Goal: Task Accomplishment & Management: Complete application form

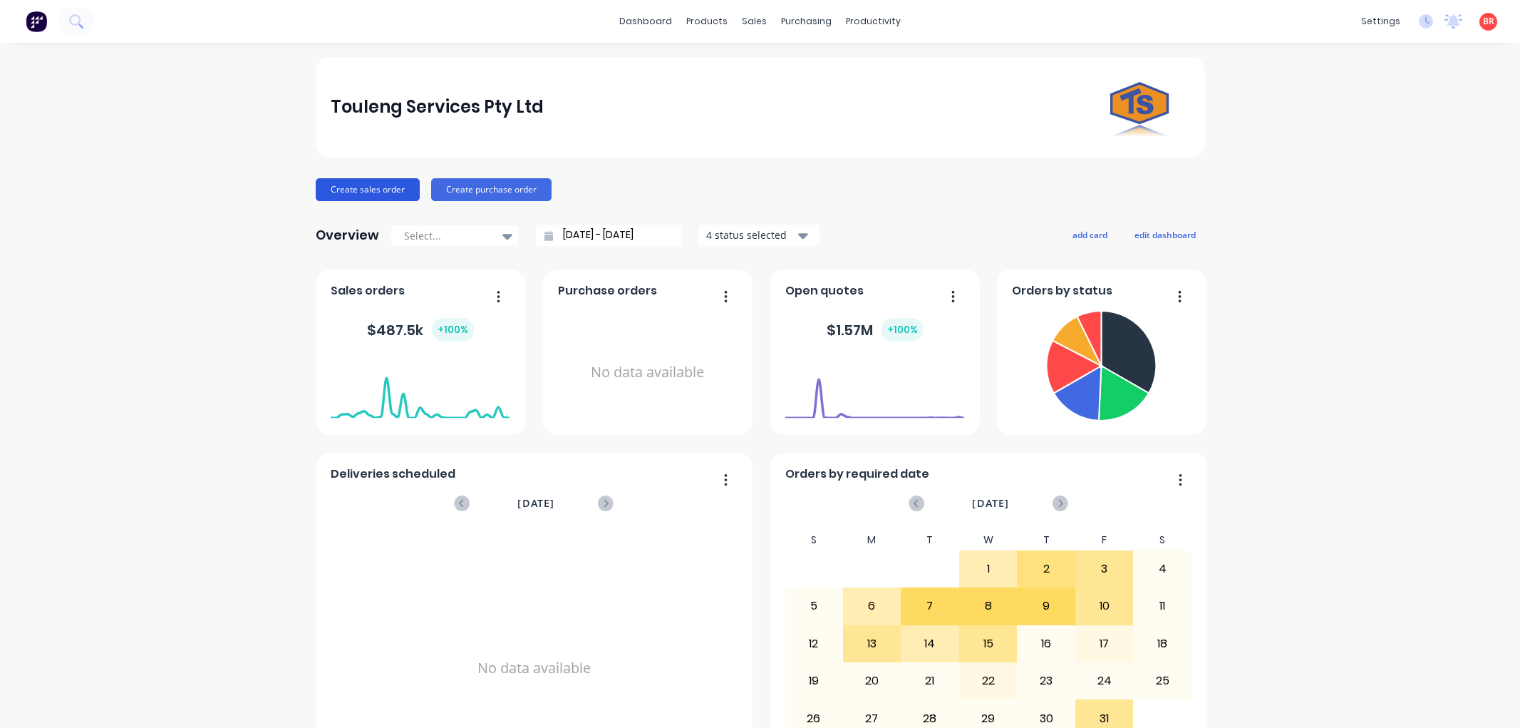
drag, startPoint x: 0, startPoint y: 0, endPoint x: 356, endPoint y: 187, distance: 402.4
click at [356, 187] on button "Create sales order" at bounding box center [368, 189] width 104 height 23
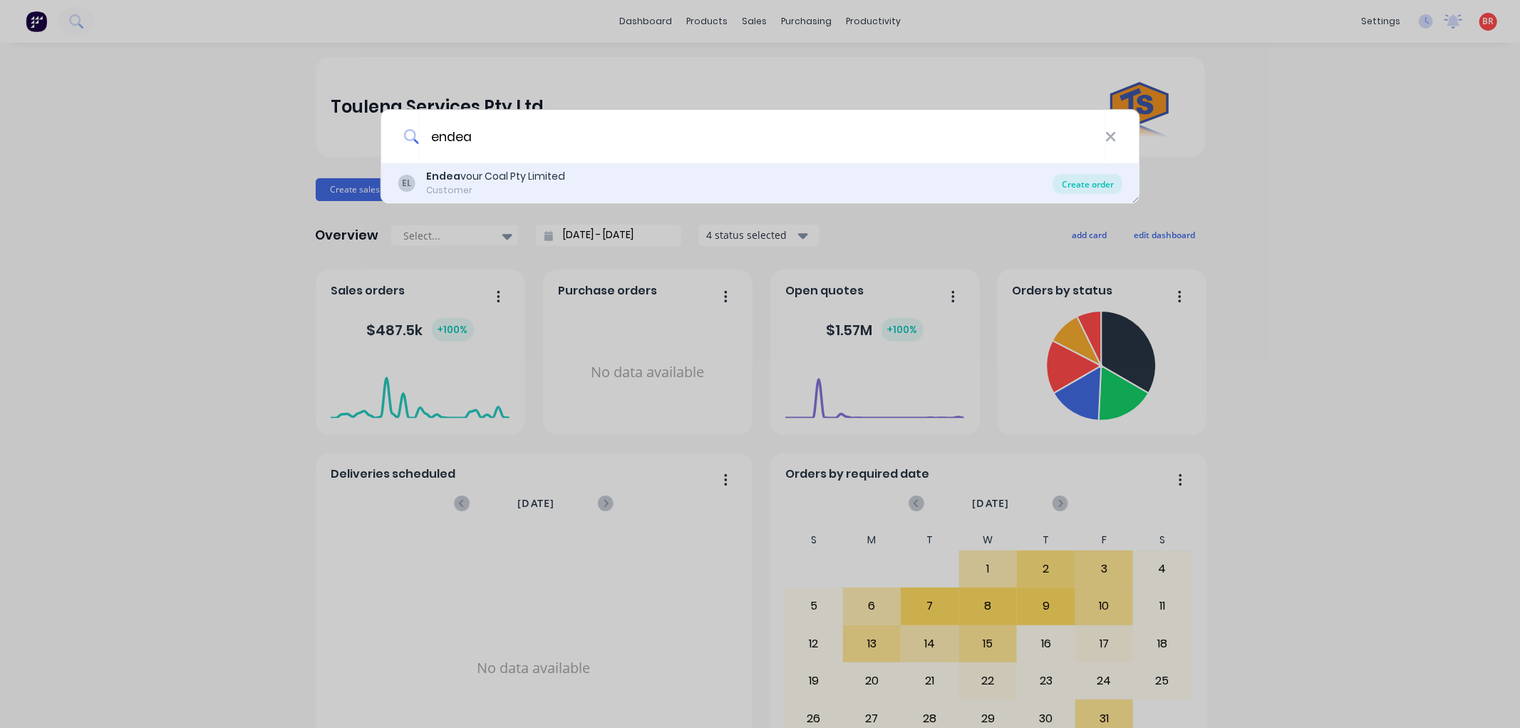
type input "endea"
click at [1079, 184] on div "Create order" at bounding box center [1088, 184] width 69 height 20
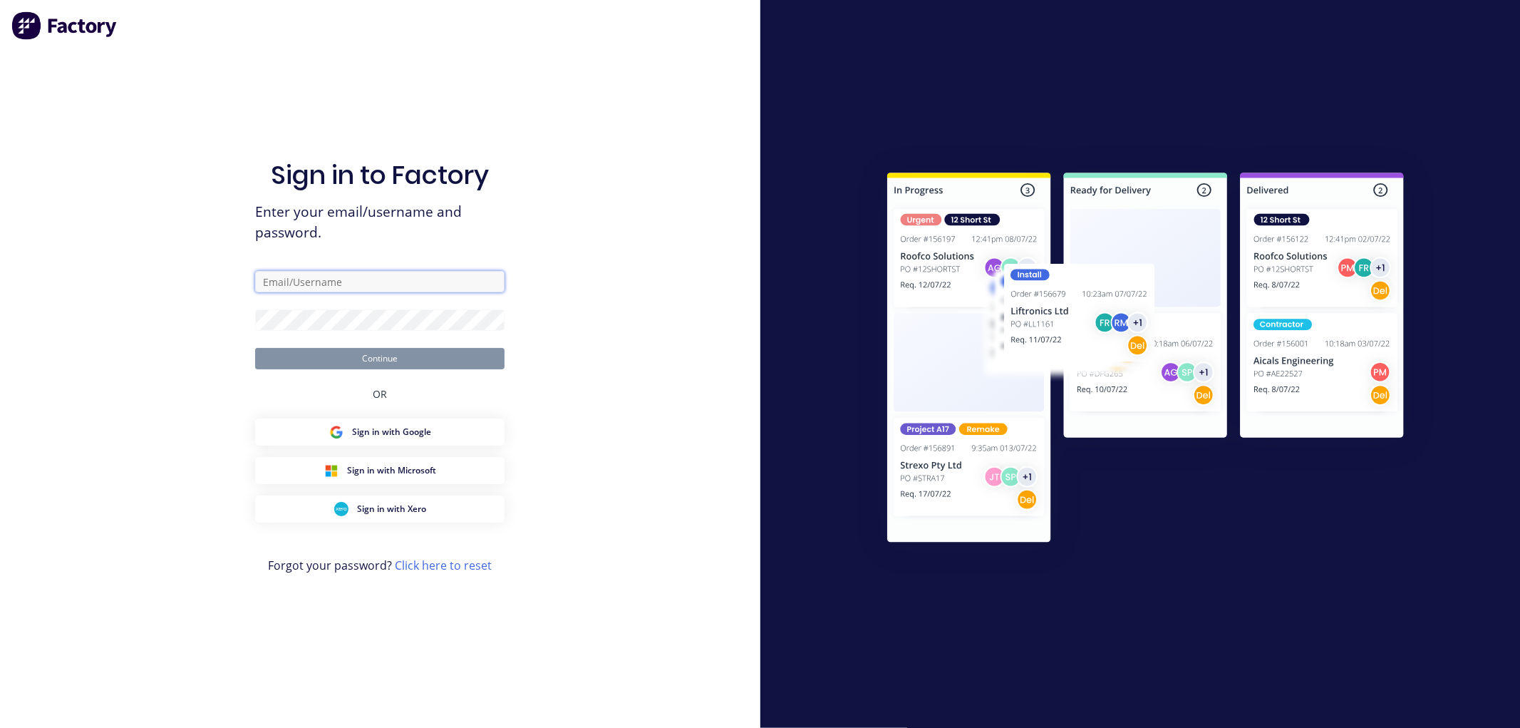
type input "[PERSON_NAME][EMAIL_ADDRESS][PERSON_NAME][DOMAIN_NAME]"
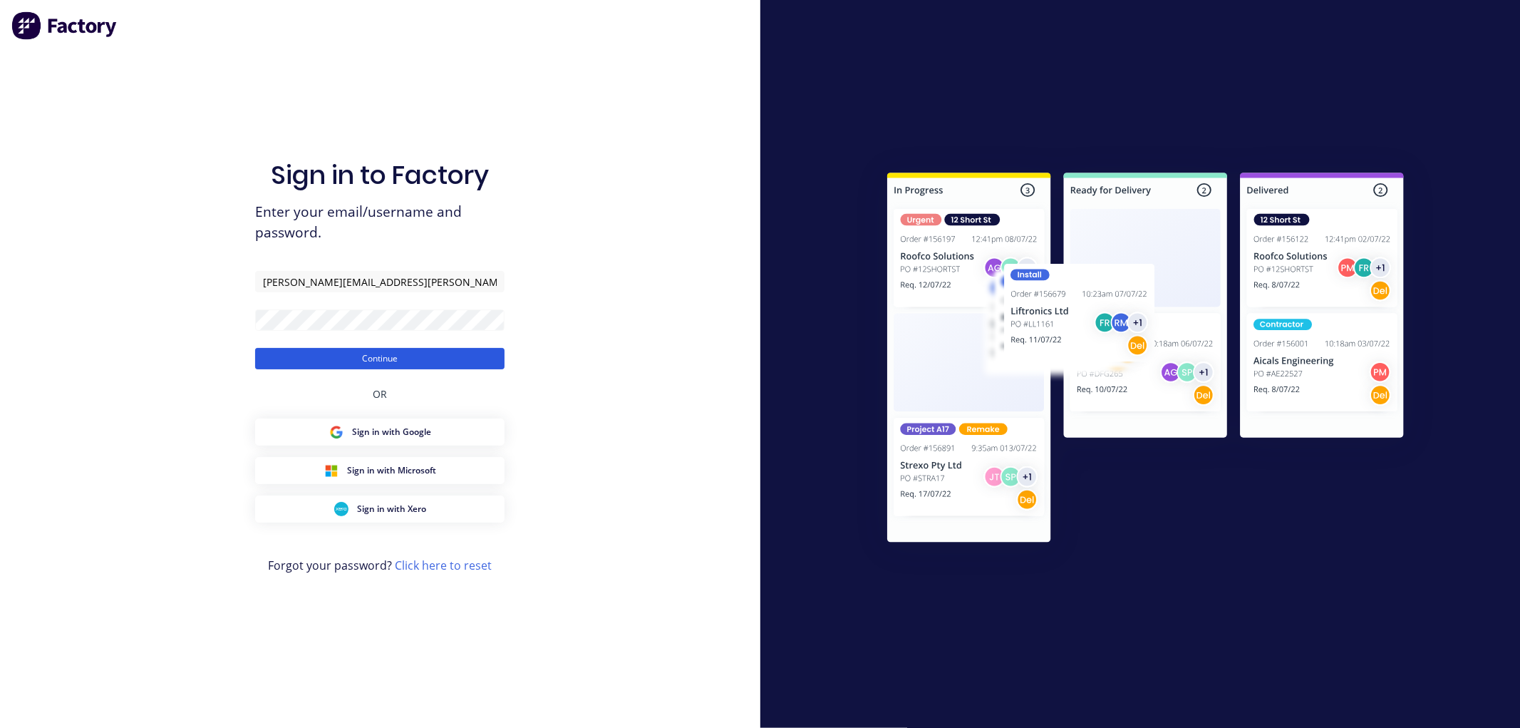
click at [302, 353] on button "Continue" at bounding box center [379, 358] width 249 height 21
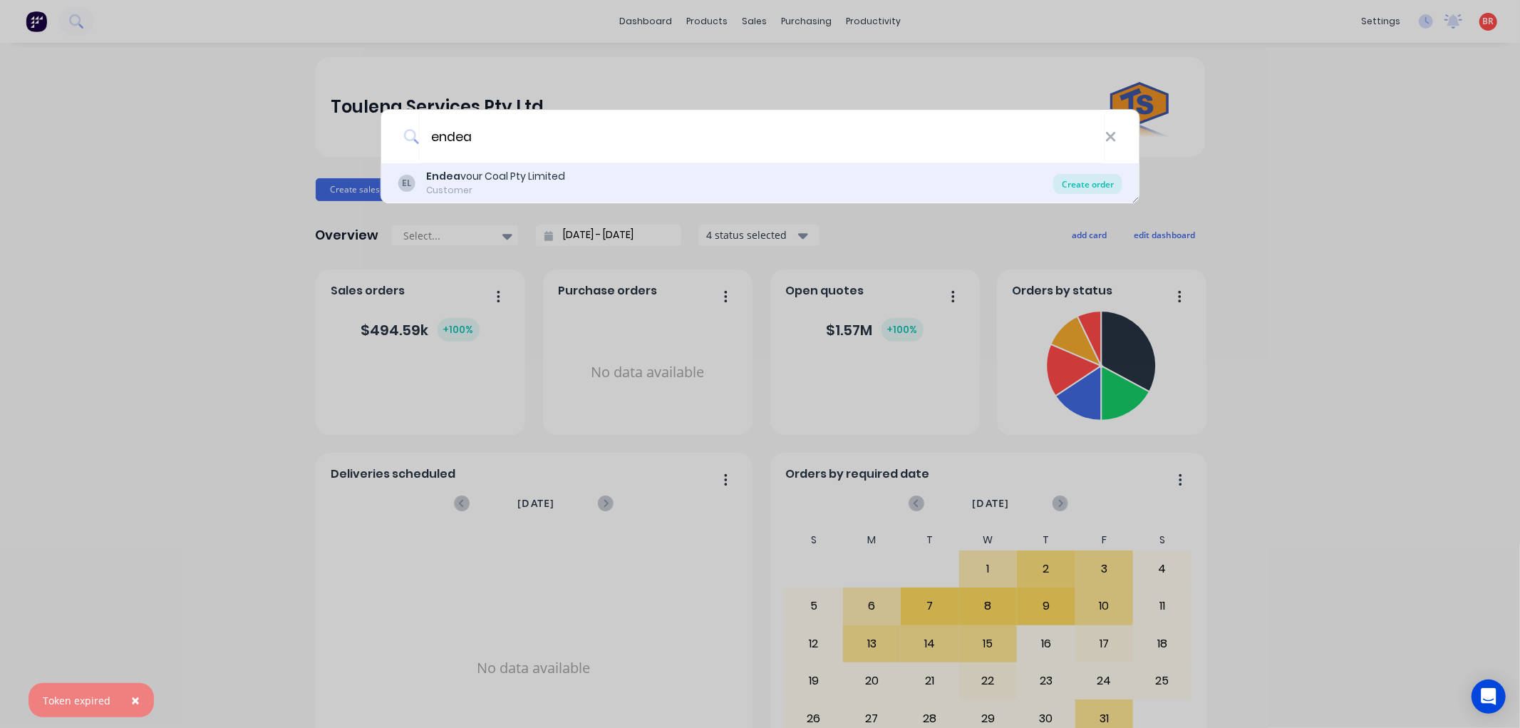
click at [1075, 186] on div "Create order" at bounding box center [1088, 184] width 69 height 20
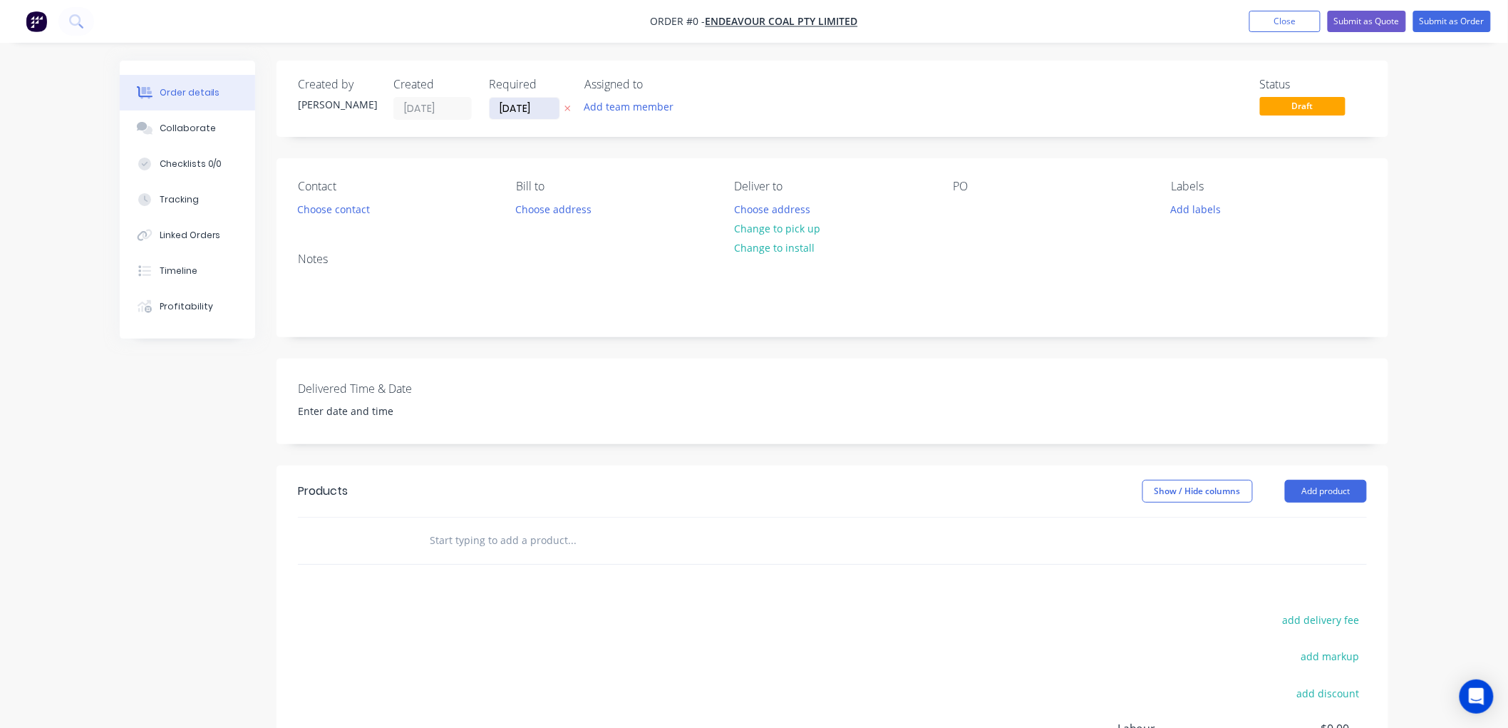
click at [509, 113] on input "[DATE]" at bounding box center [525, 108] width 70 height 21
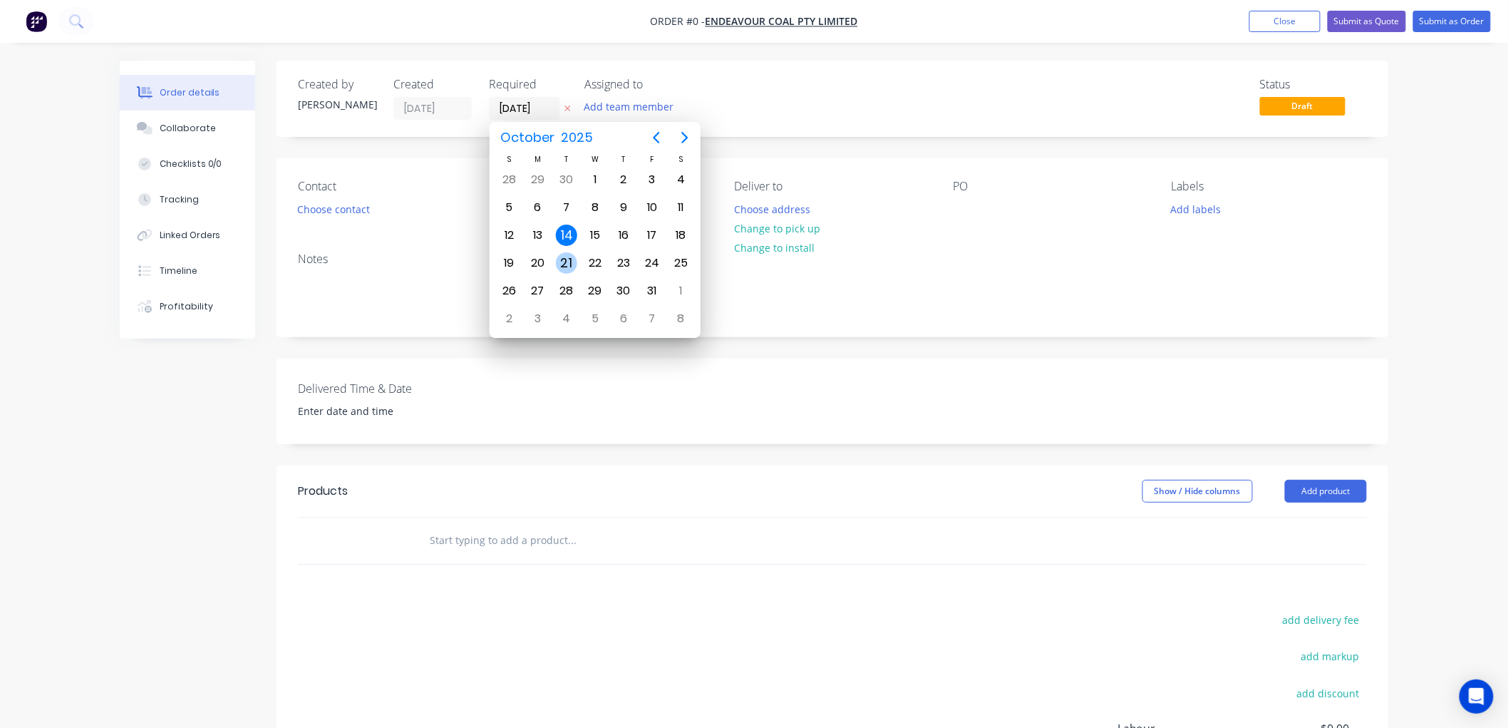
click at [567, 257] on div "21" at bounding box center [566, 262] width 21 height 21
type input "[DATE]"
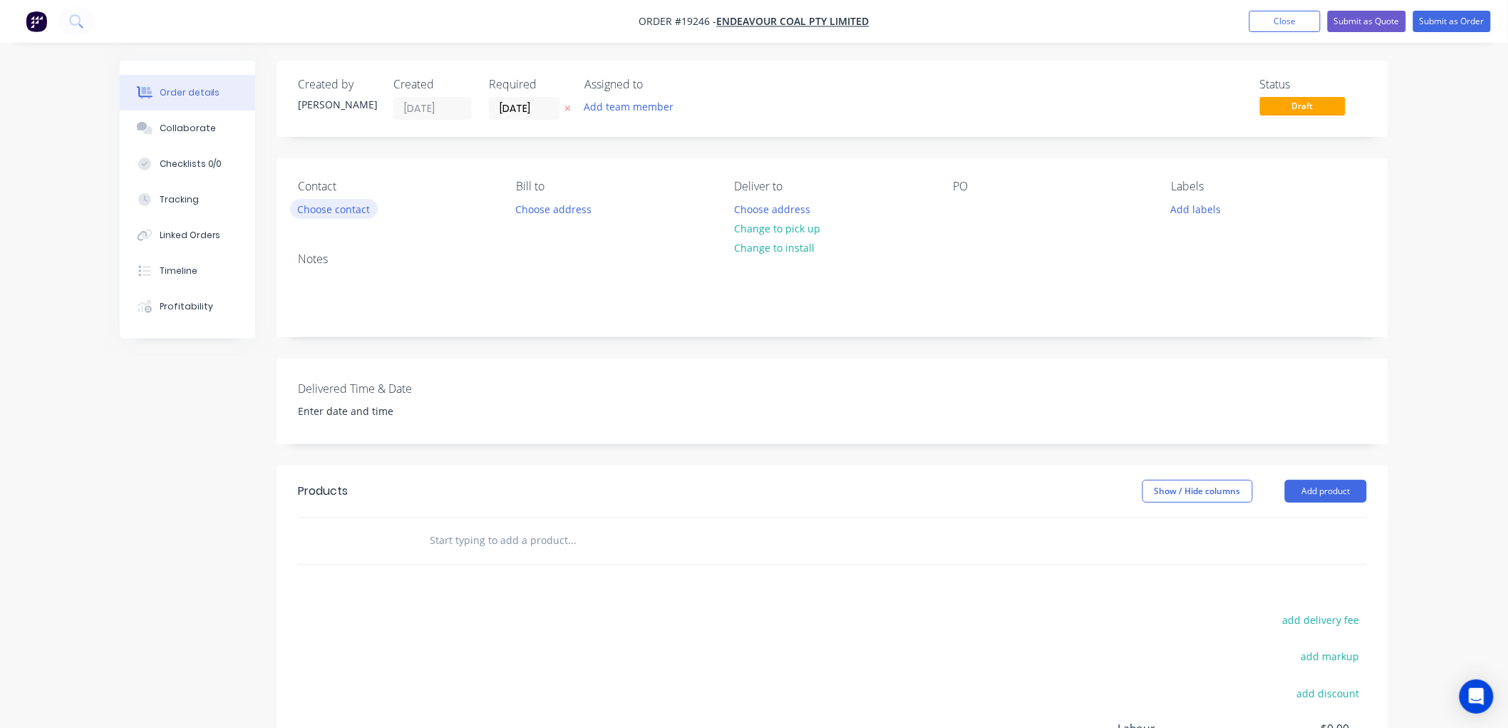
click at [329, 211] on button "Choose contact" at bounding box center [334, 208] width 88 height 19
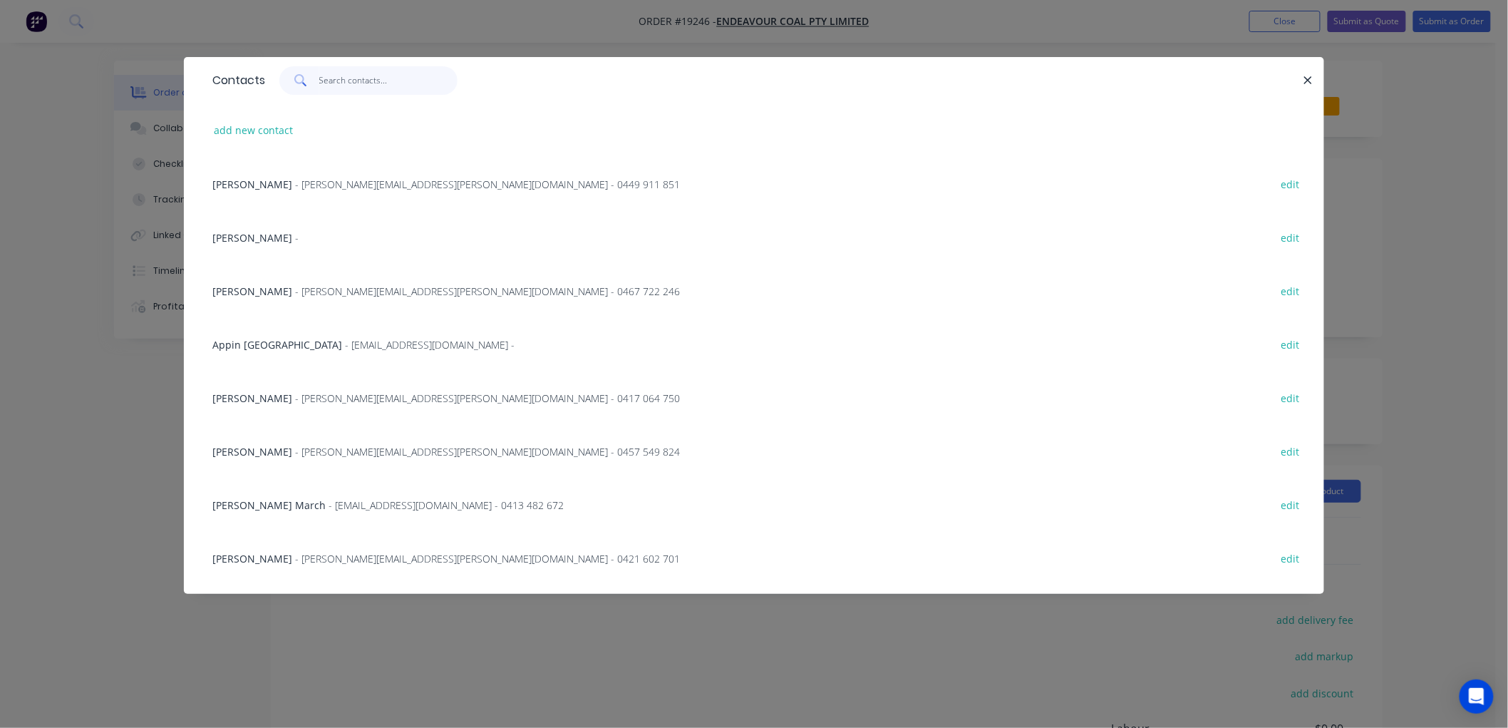
click at [389, 76] on input "text" at bounding box center [388, 80] width 139 height 29
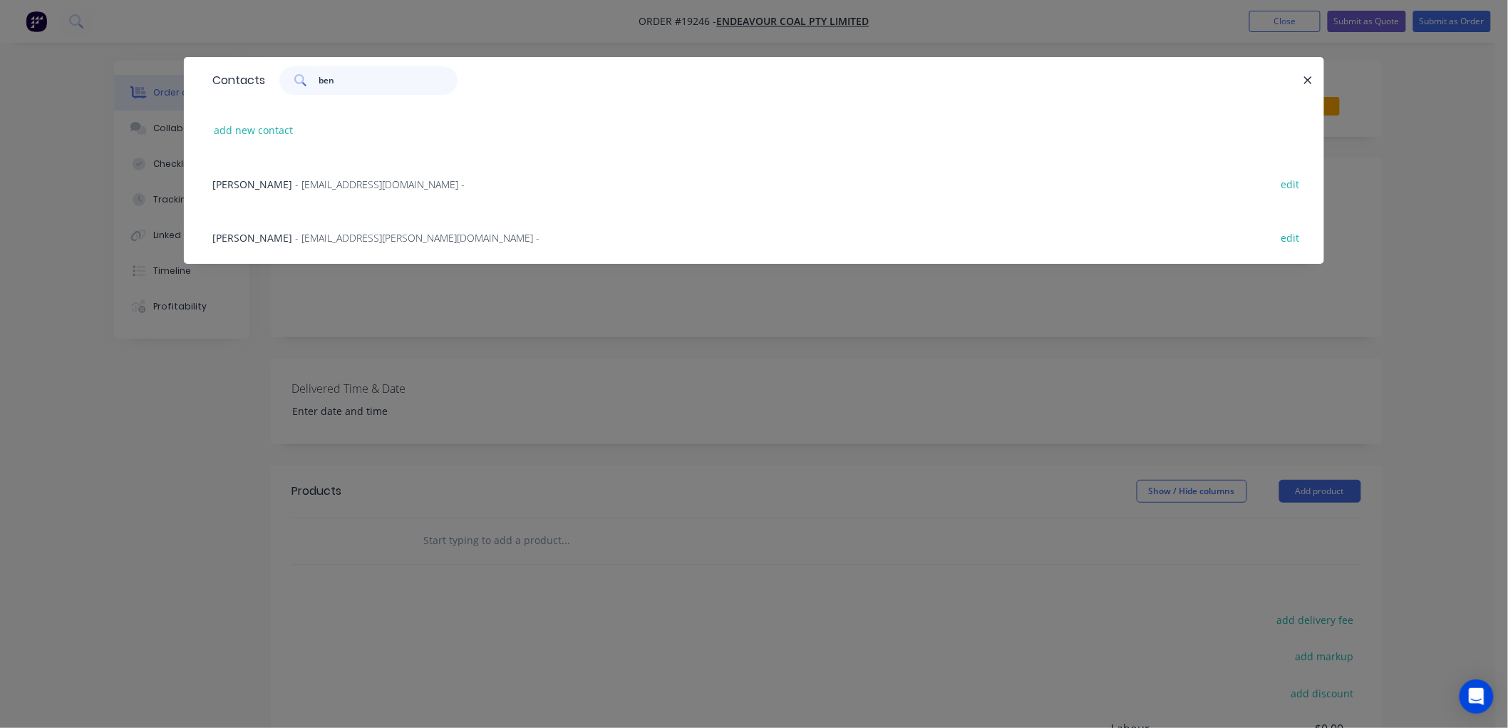
type input "ben"
click at [309, 182] on span "- [EMAIL_ADDRESS][DOMAIN_NAME] -" at bounding box center [380, 184] width 170 height 14
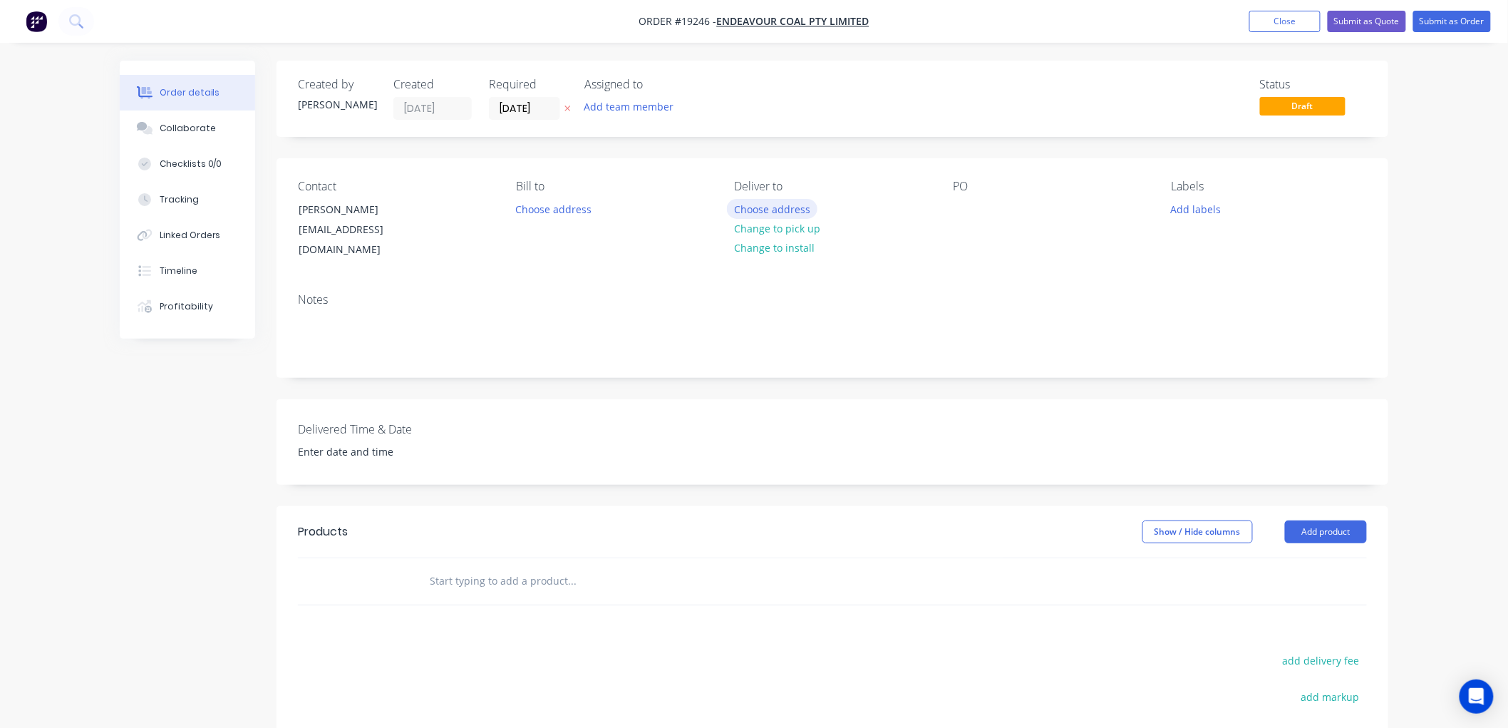
click at [765, 209] on button "Choose address" at bounding box center [772, 208] width 91 height 19
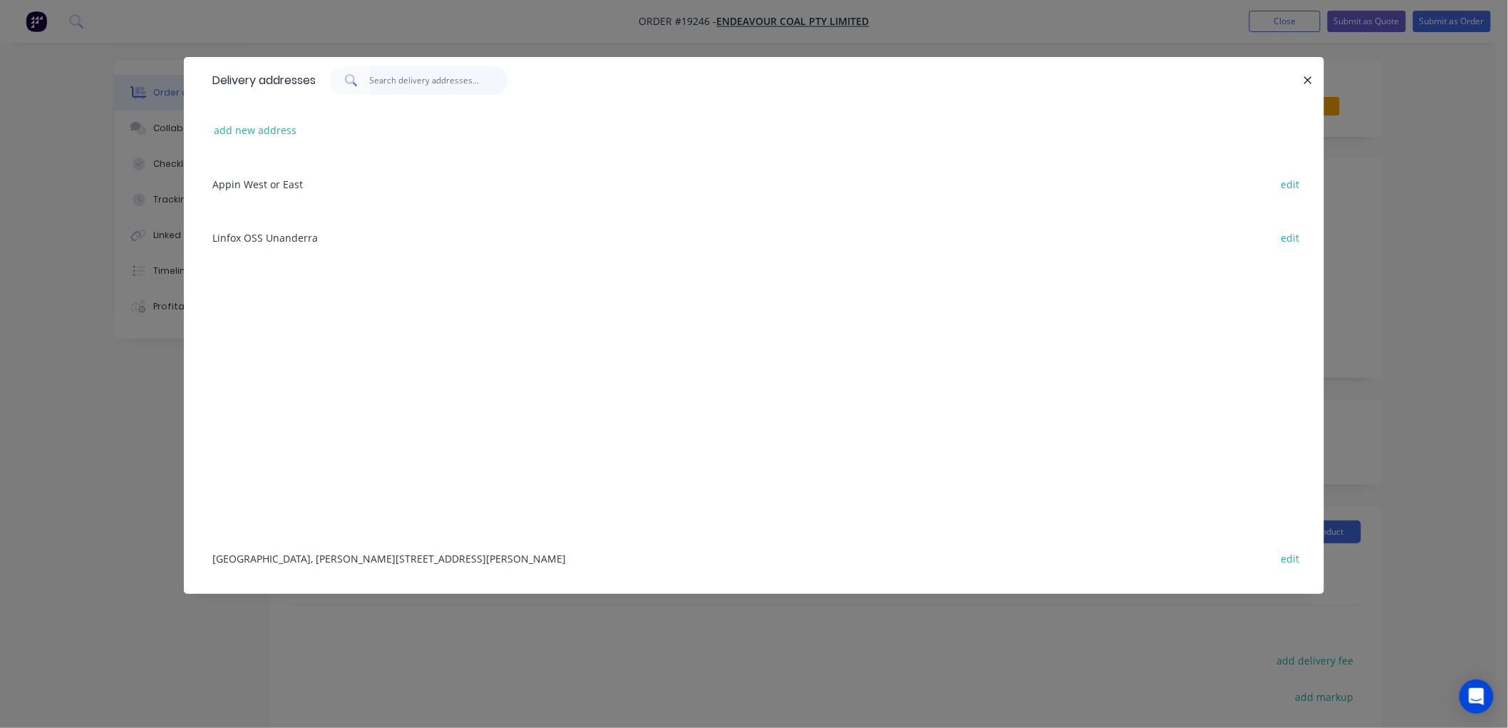
click at [437, 86] on input "text" at bounding box center [439, 80] width 139 height 29
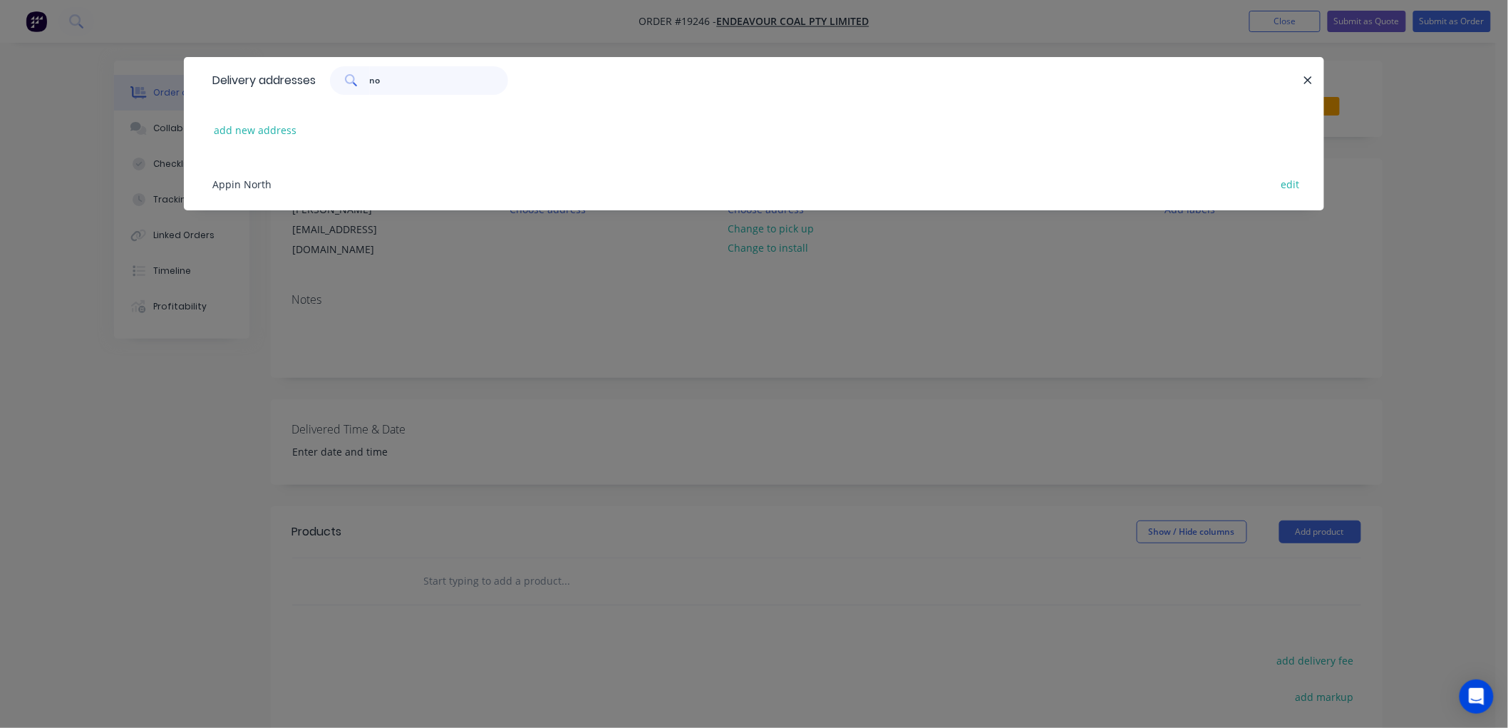
type input "no"
click at [251, 180] on div "Appin North edit" at bounding box center [754, 183] width 1098 height 53
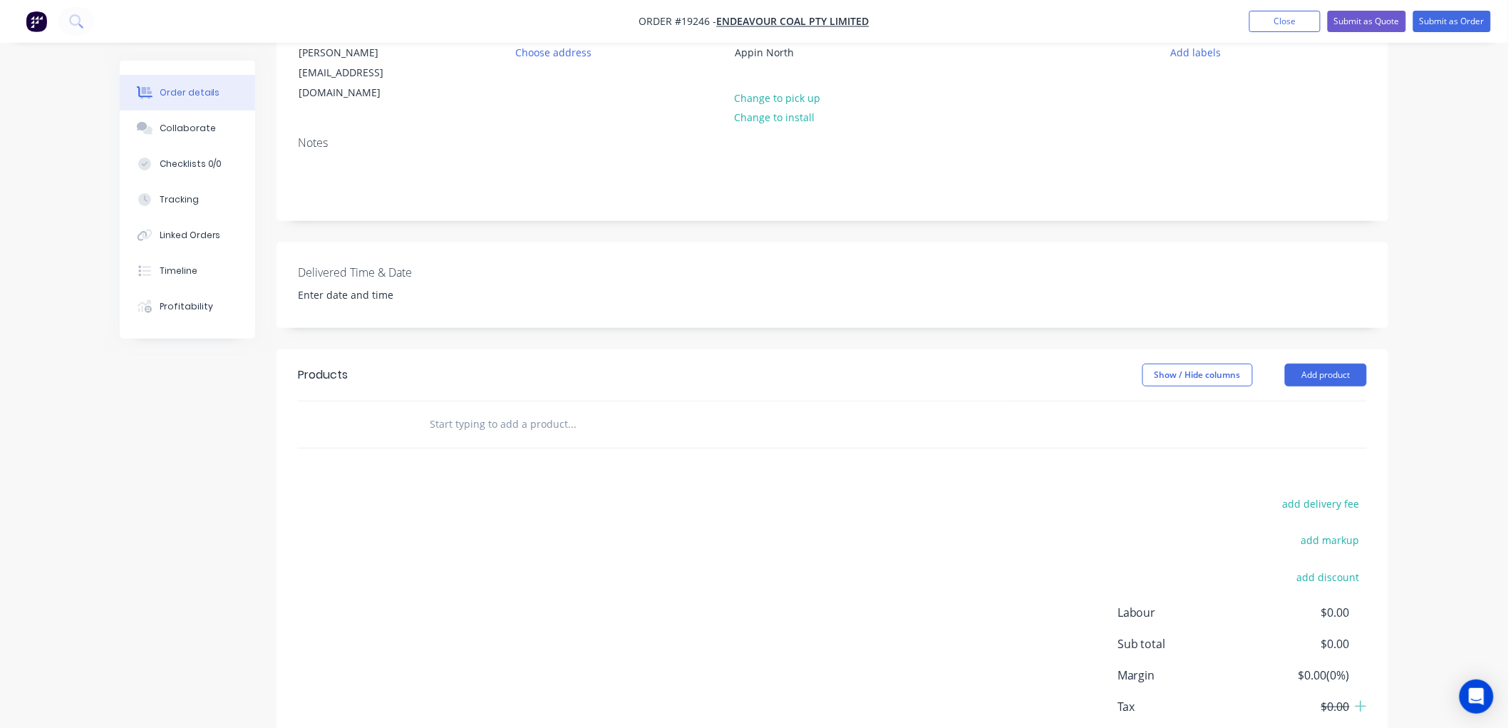
scroll to position [158, 0]
click at [513, 408] on input "text" at bounding box center [571, 422] width 285 height 29
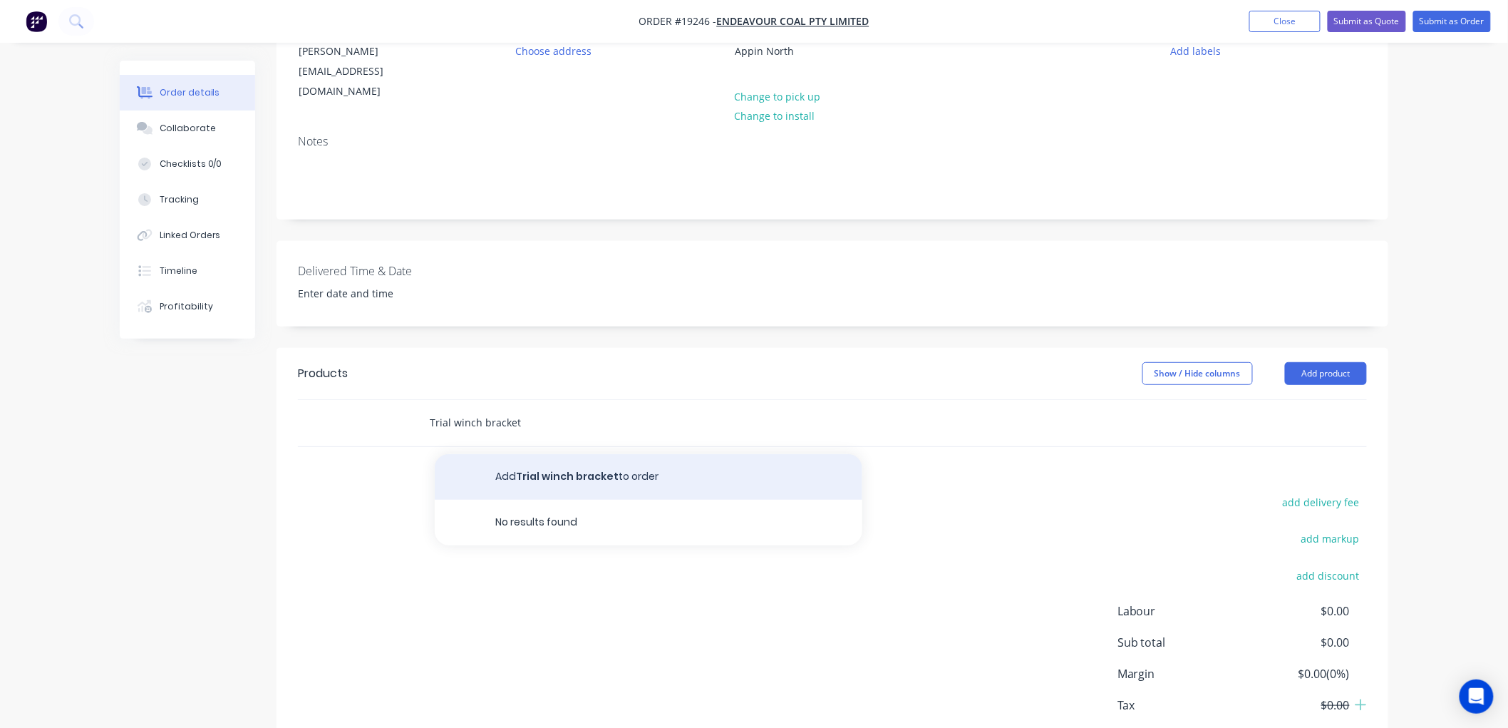
type input "Trial winch bracket"
click at [602, 454] on button "Add Trial winch bracket to order" at bounding box center [649, 477] width 428 height 46
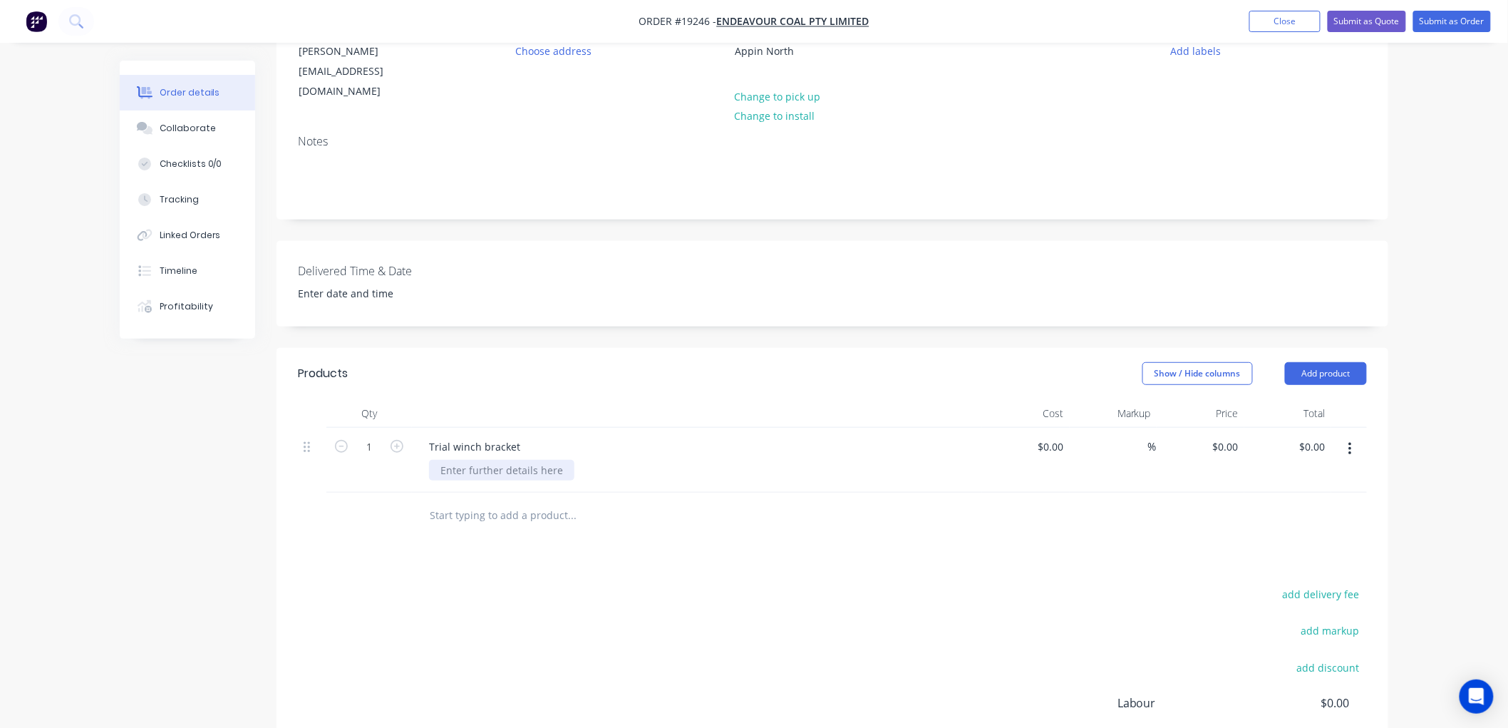
click at [483, 460] on div at bounding box center [501, 470] width 145 height 21
click at [460, 501] on input "text" at bounding box center [571, 515] width 285 height 29
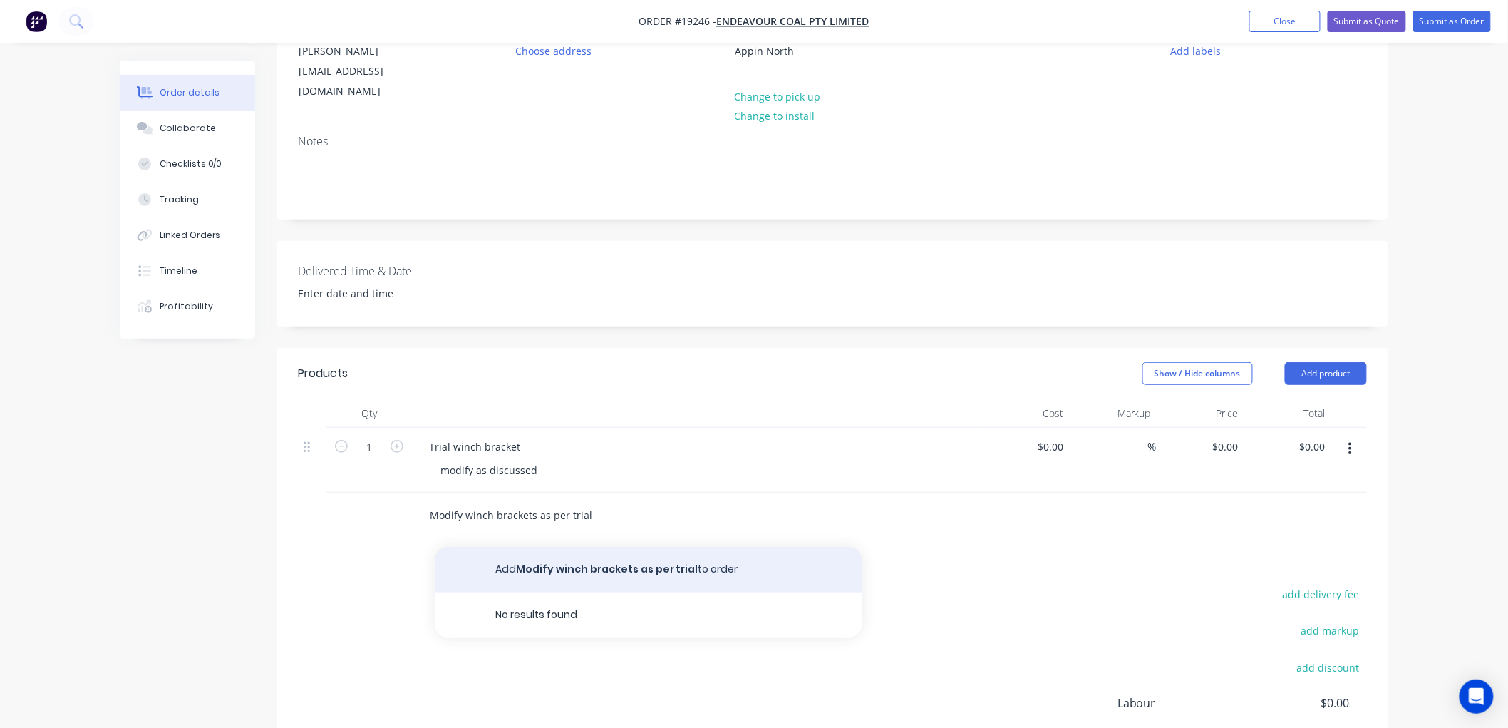
type input "Modify winch brackets as per trial"
click at [625, 553] on button "Add Modify winch brackets as per trial to order" at bounding box center [649, 570] width 428 height 46
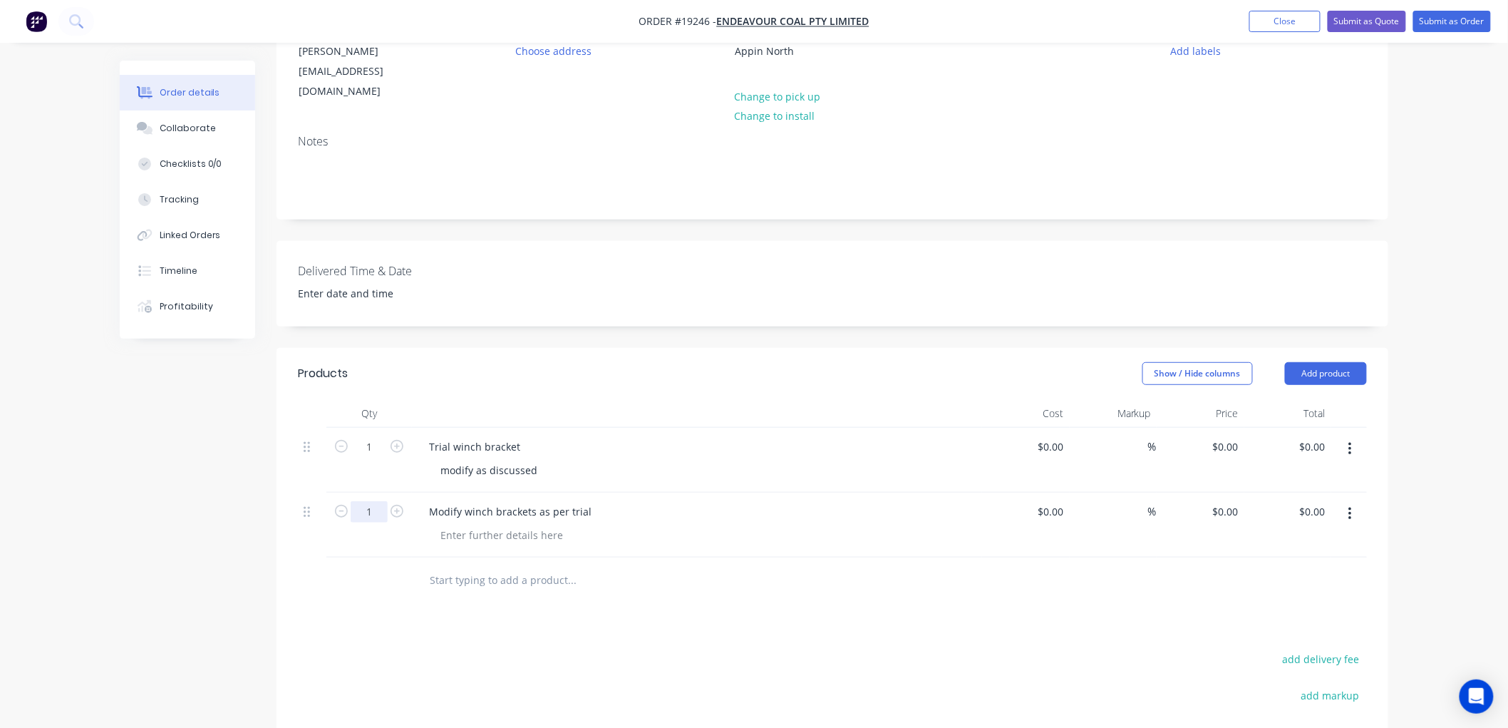
click at [365, 501] on input "1" at bounding box center [369, 511] width 37 height 21
click at [376, 501] on input "50" at bounding box center [369, 511] width 37 height 21
click at [379, 501] on input "50" at bounding box center [369, 511] width 37 height 21
click at [376, 501] on input "50" at bounding box center [369, 511] width 37 height 21
click at [371, 501] on input "50" at bounding box center [369, 511] width 37 height 21
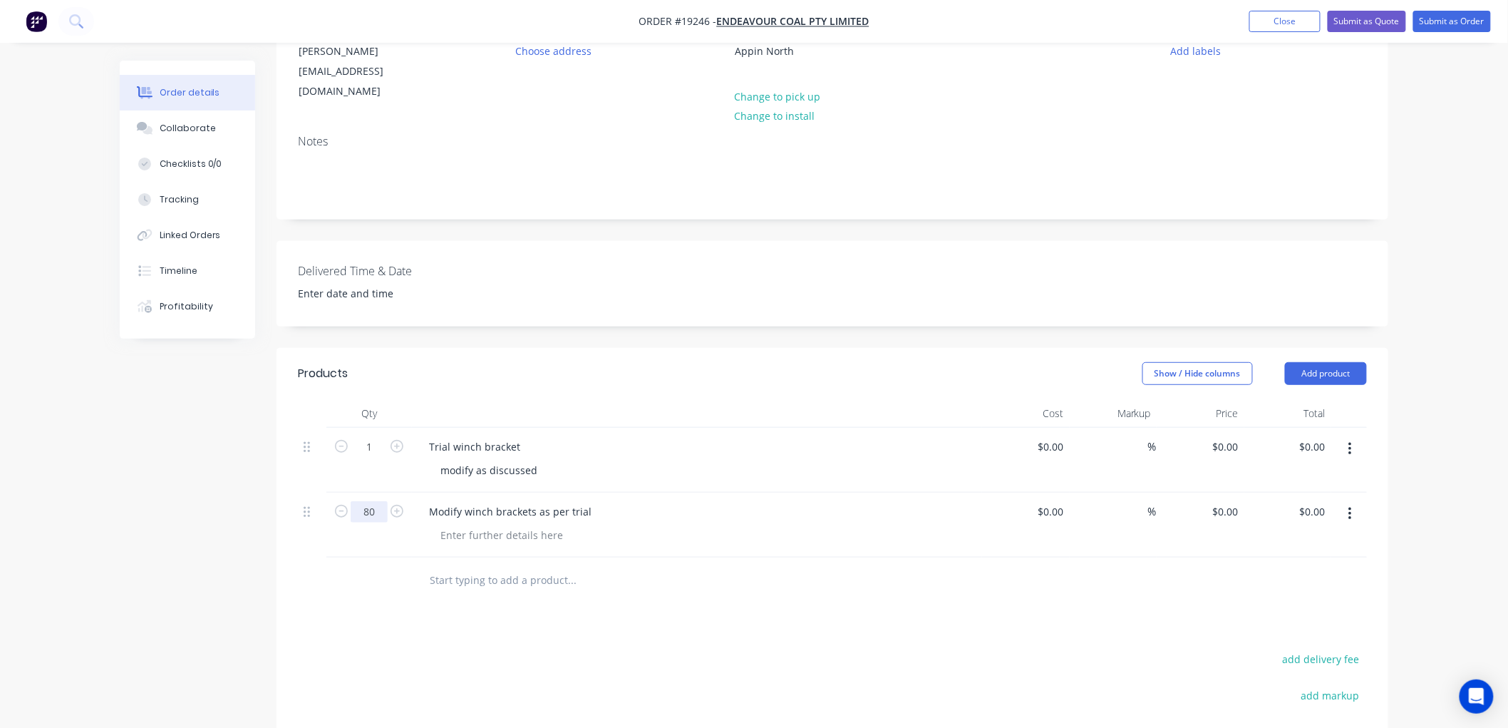
type input "80"
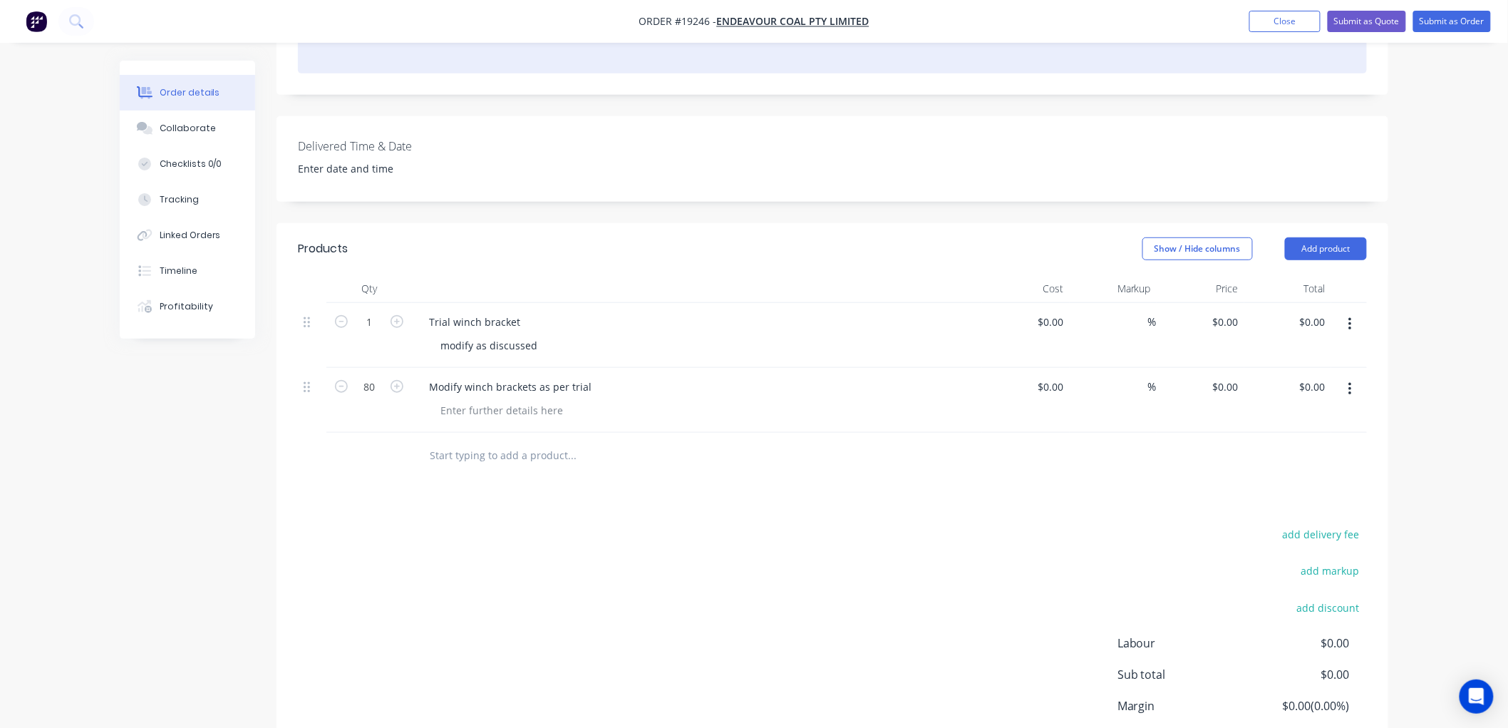
scroll to position [0, 0]
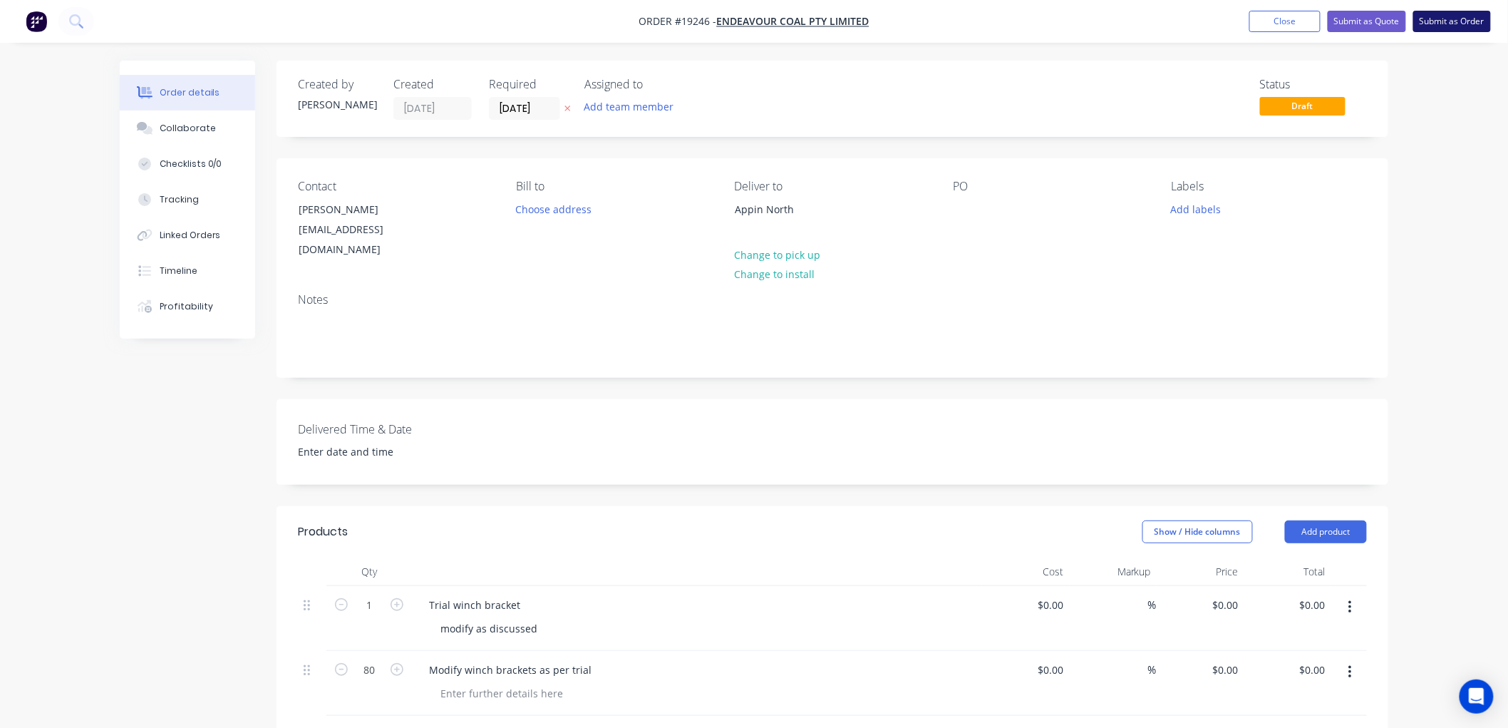
click at [1438, 20] on button "Submit as Order" at bounding box center [1453, 21] width 78 height 21
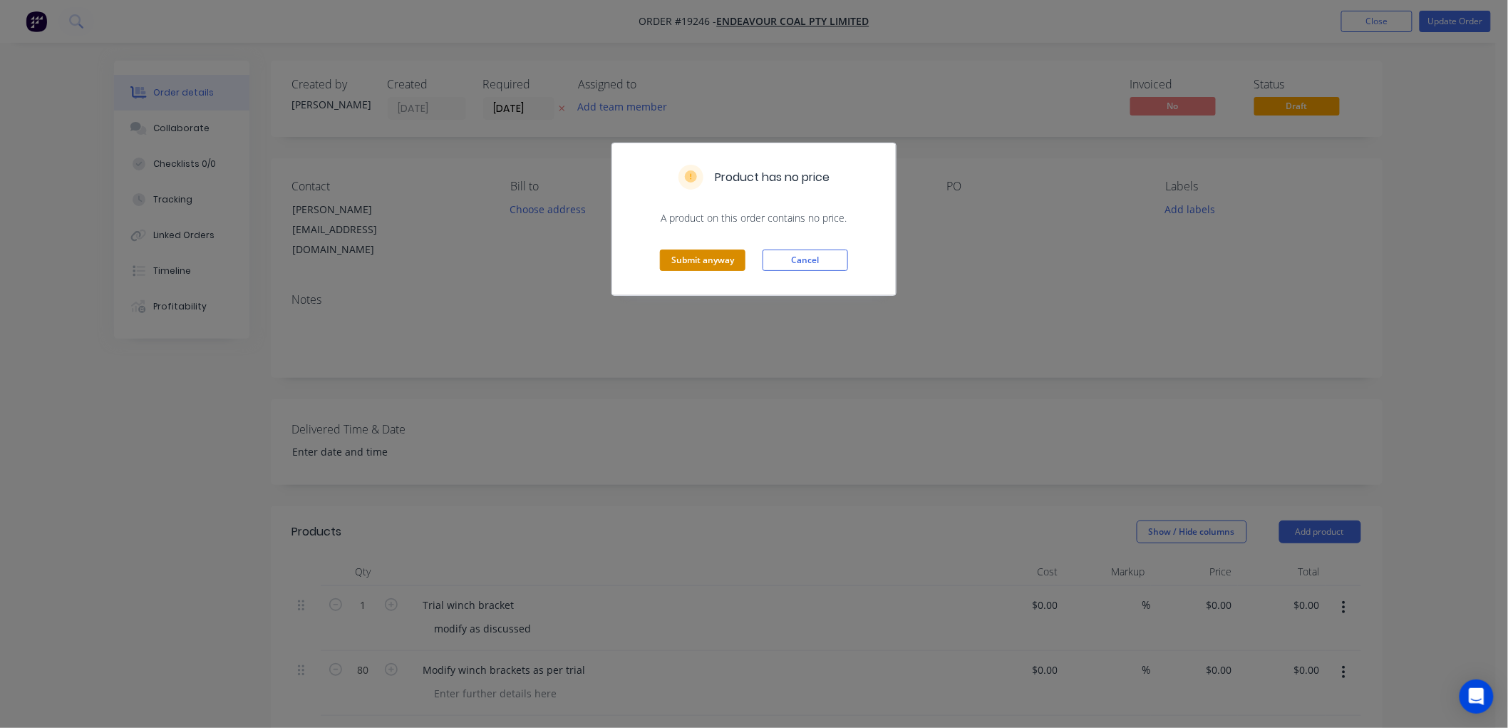
click at [706, 259] on button "Submit anyway" at bounding box center [703, 259] width 86 height 21
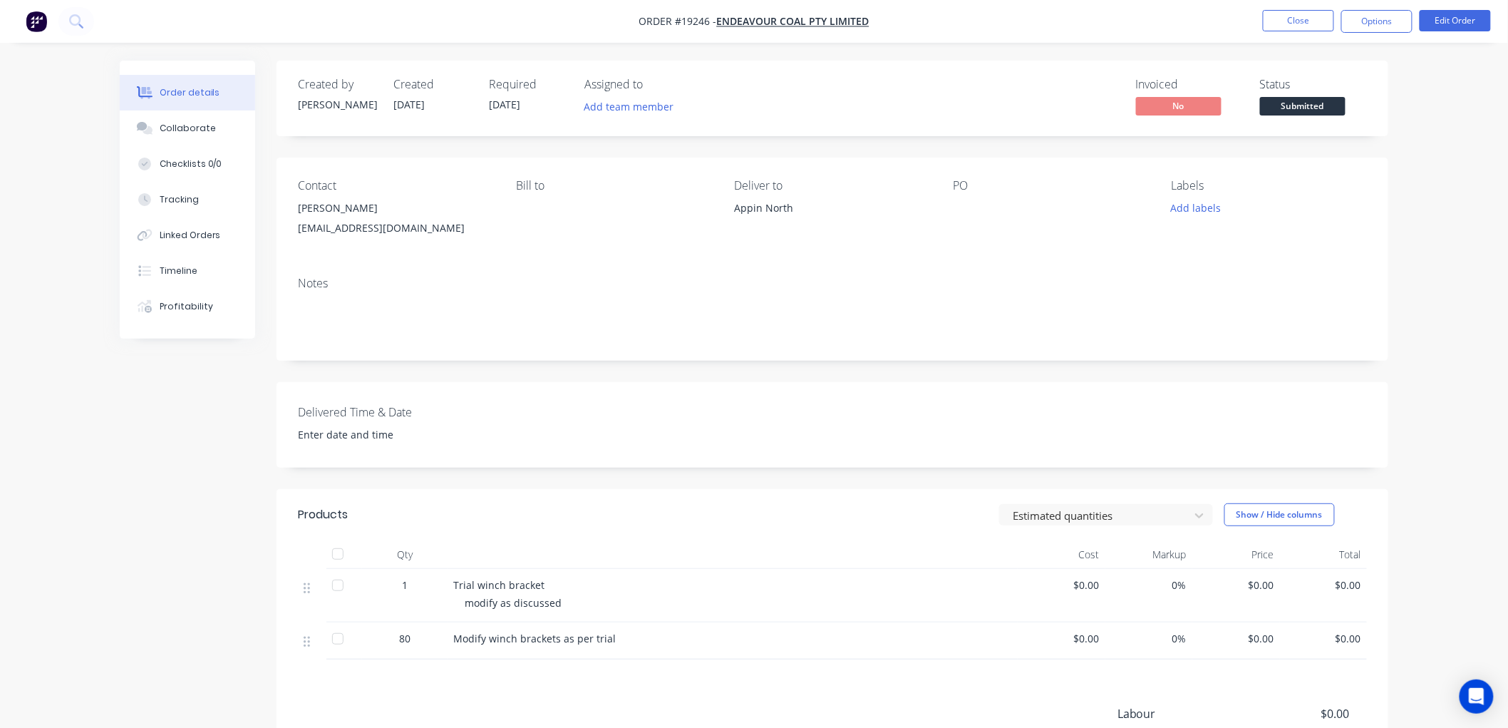
click at [1293, 105] on span "Submitted" at bounding box center [1303, 106] width 86 height 18
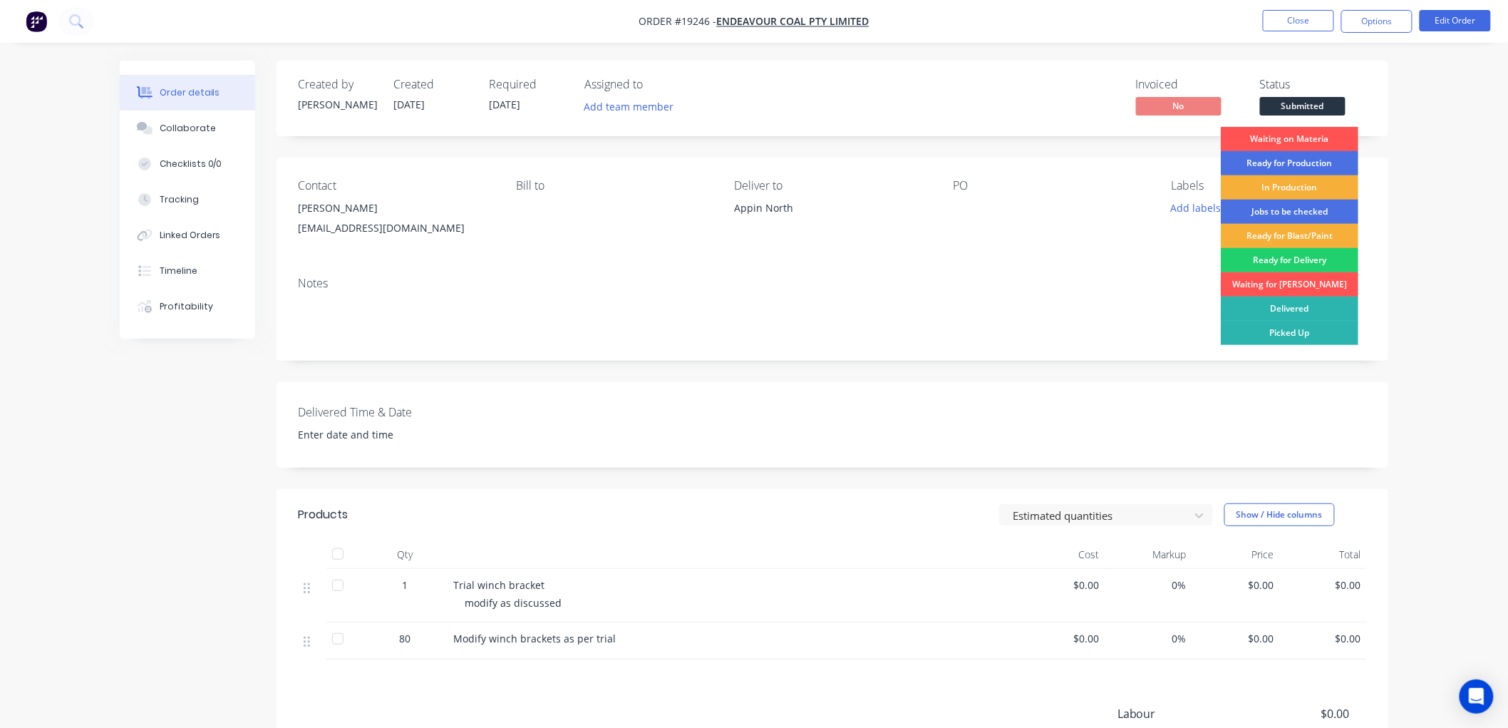
click at [1290, 161] on div "Ready for Production" at bounding box center [1290, 163] width 138 height 24
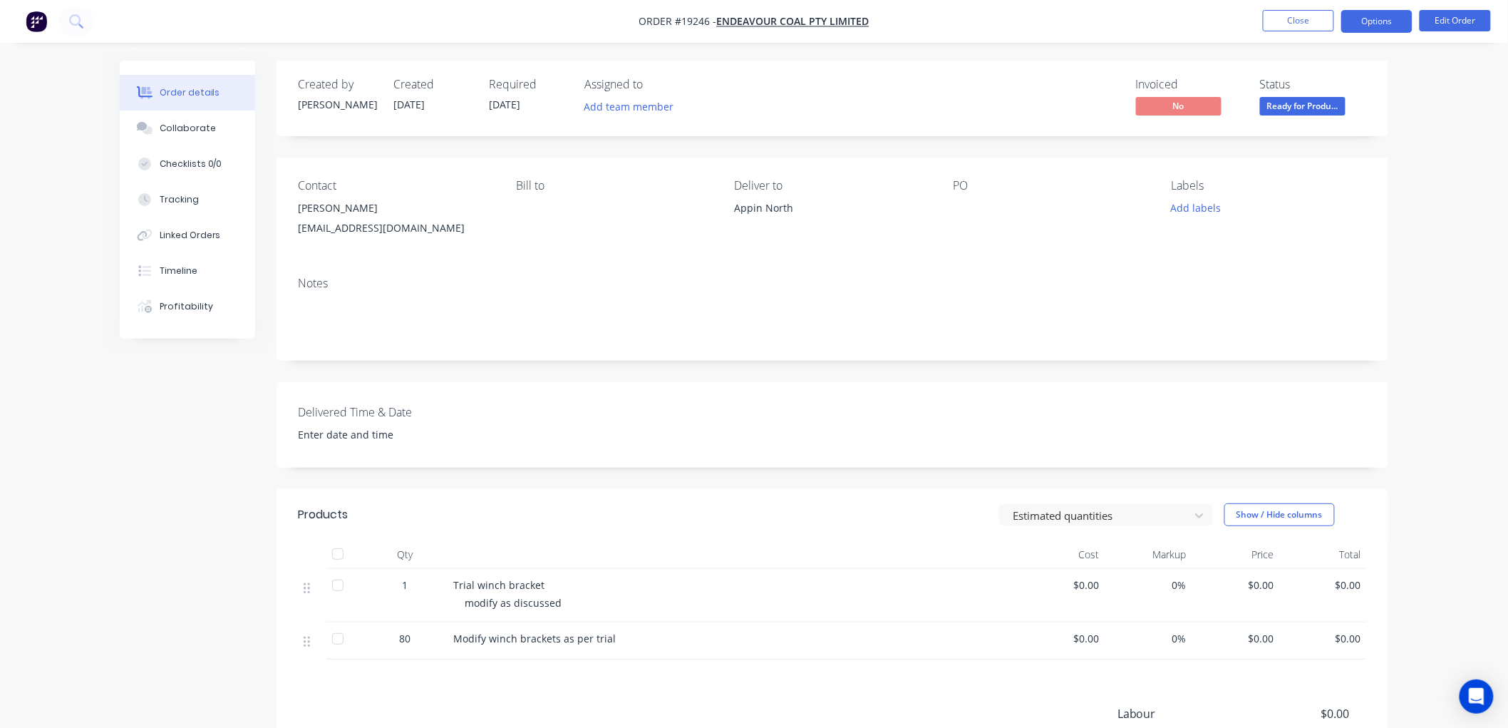
click at [1364, 24] on button "Options" at bounding box center [1377, 21] width 71 height 23
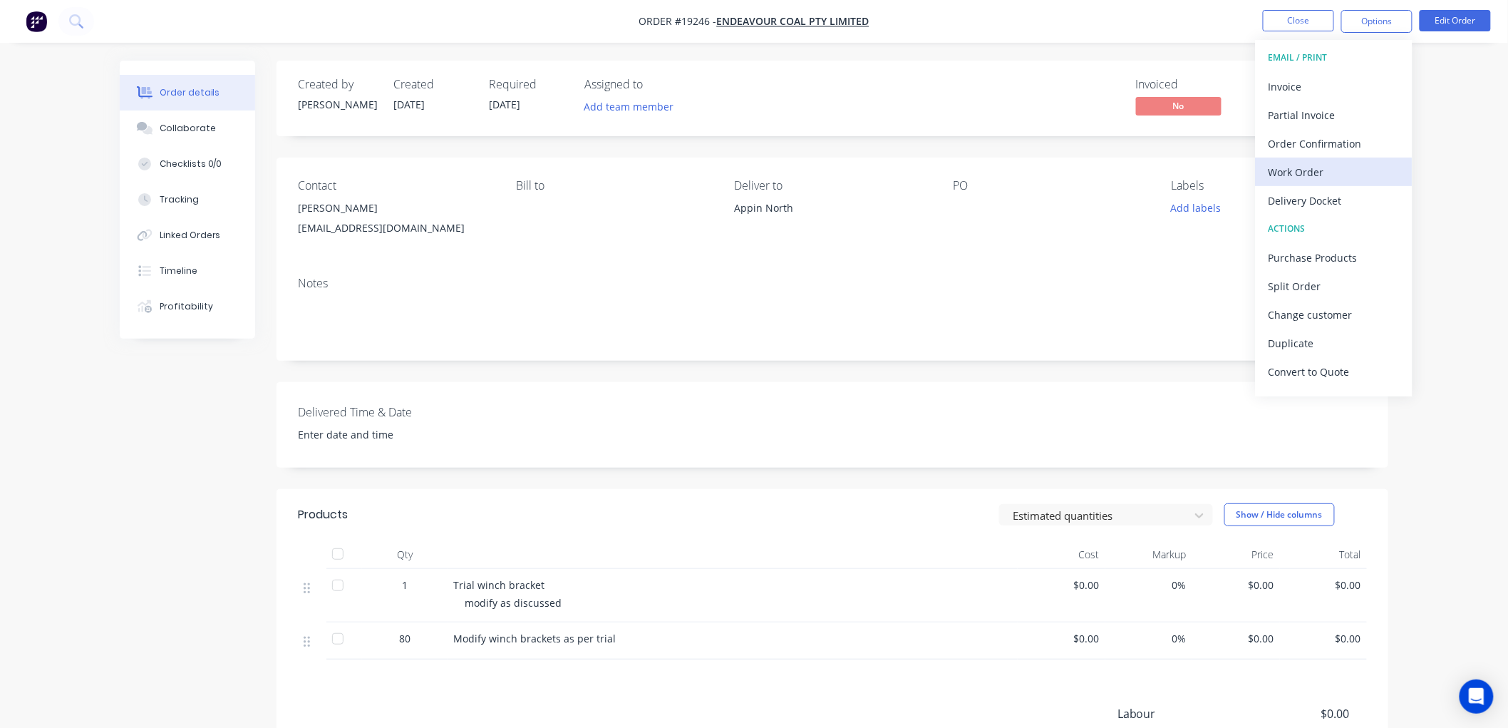
click at [1312, 173] on div "Work Order" at bounding box center [1334, 172] width 131 height 21
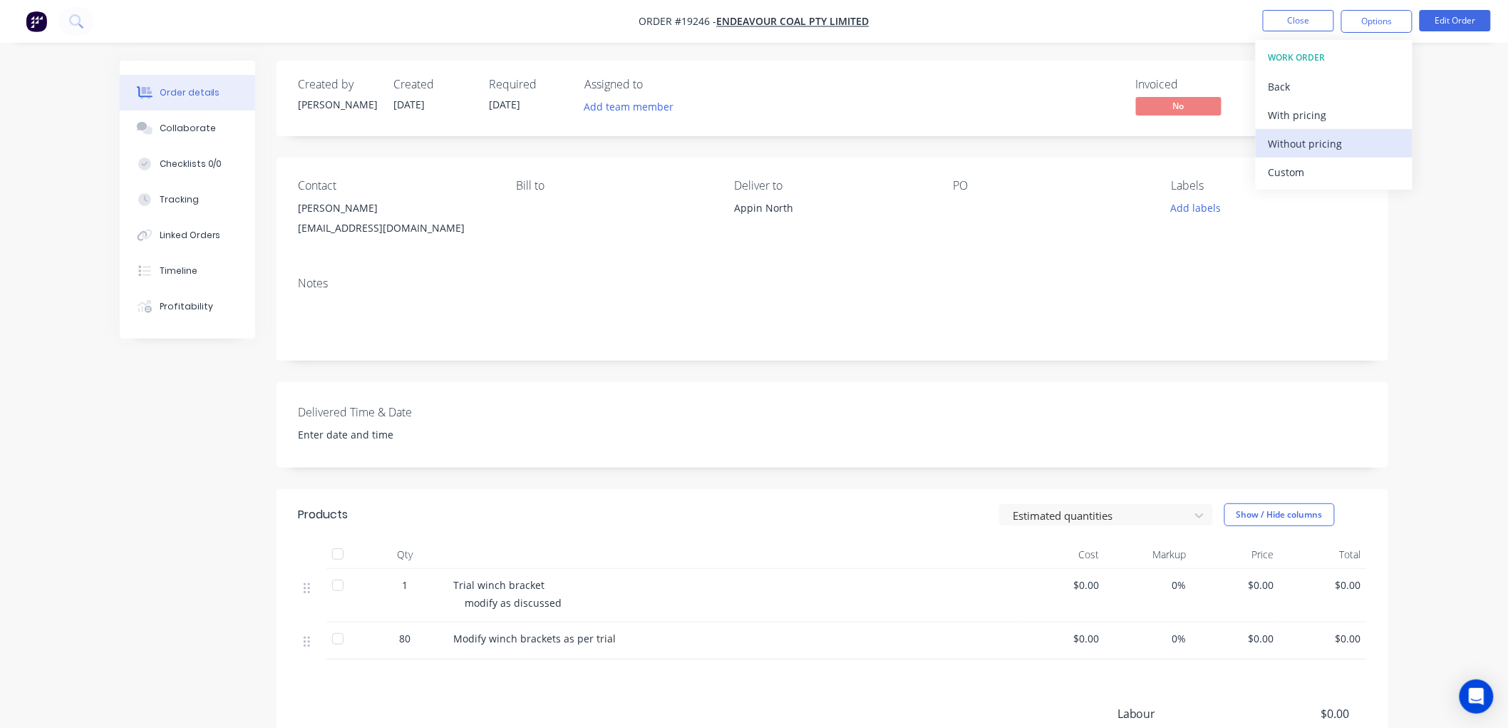
click at [1300, 141] on div "Without pricing" at bounding box center [1334, 143] width 131 height 21
click at [1451, 168] on div "Order details Collaborate Checklists 0/0 Tracking Linked Orders Timeline Profit…" at bounding box center [754, 456] width 1508 height 913
click at [1288, 22] on button "Close" at bounding box center [1298, 20] width 71 height 21
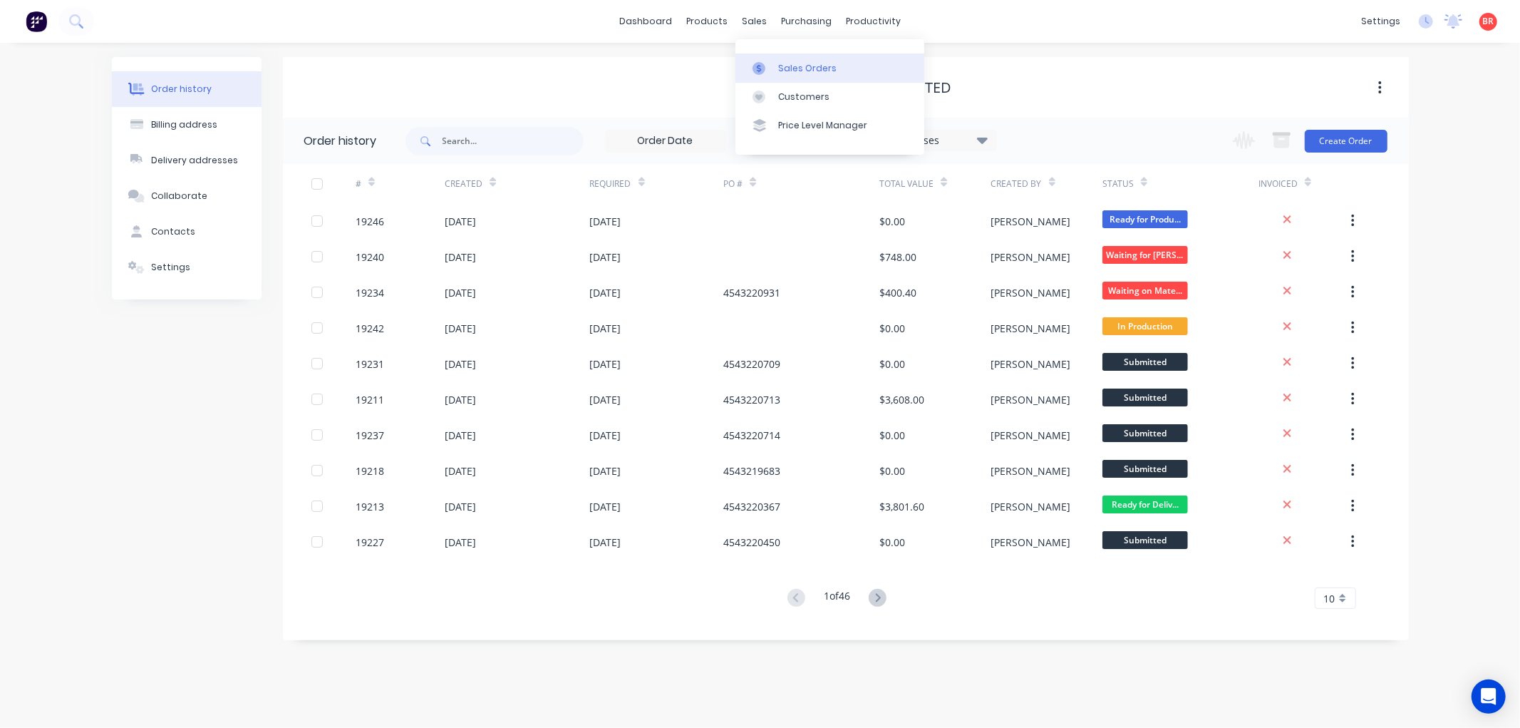
click at [798, 71] on div "Sales Orders" at bounding box center [807, 68] width 58 height 13
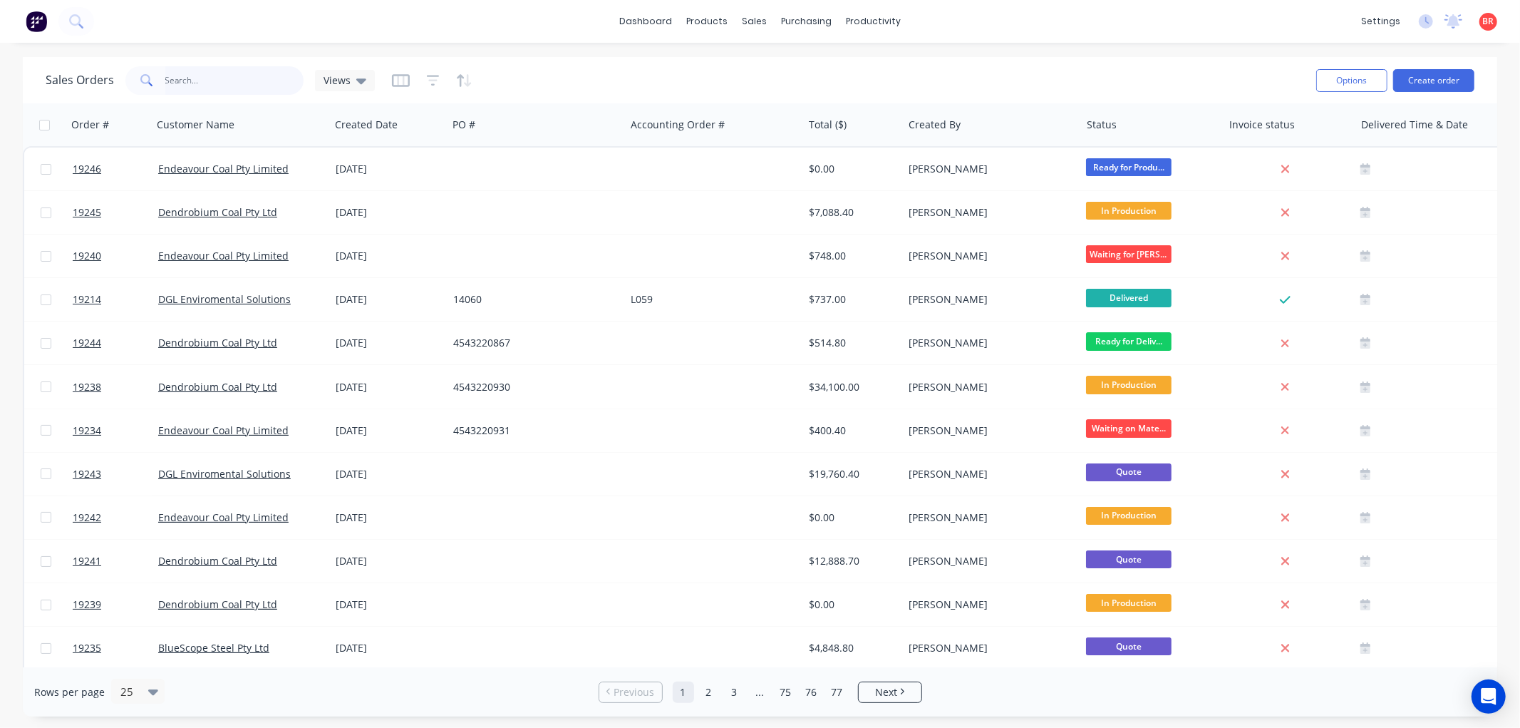
click at [232, 86] on input "text" at bounding box center [234, 80] width 139 height 29
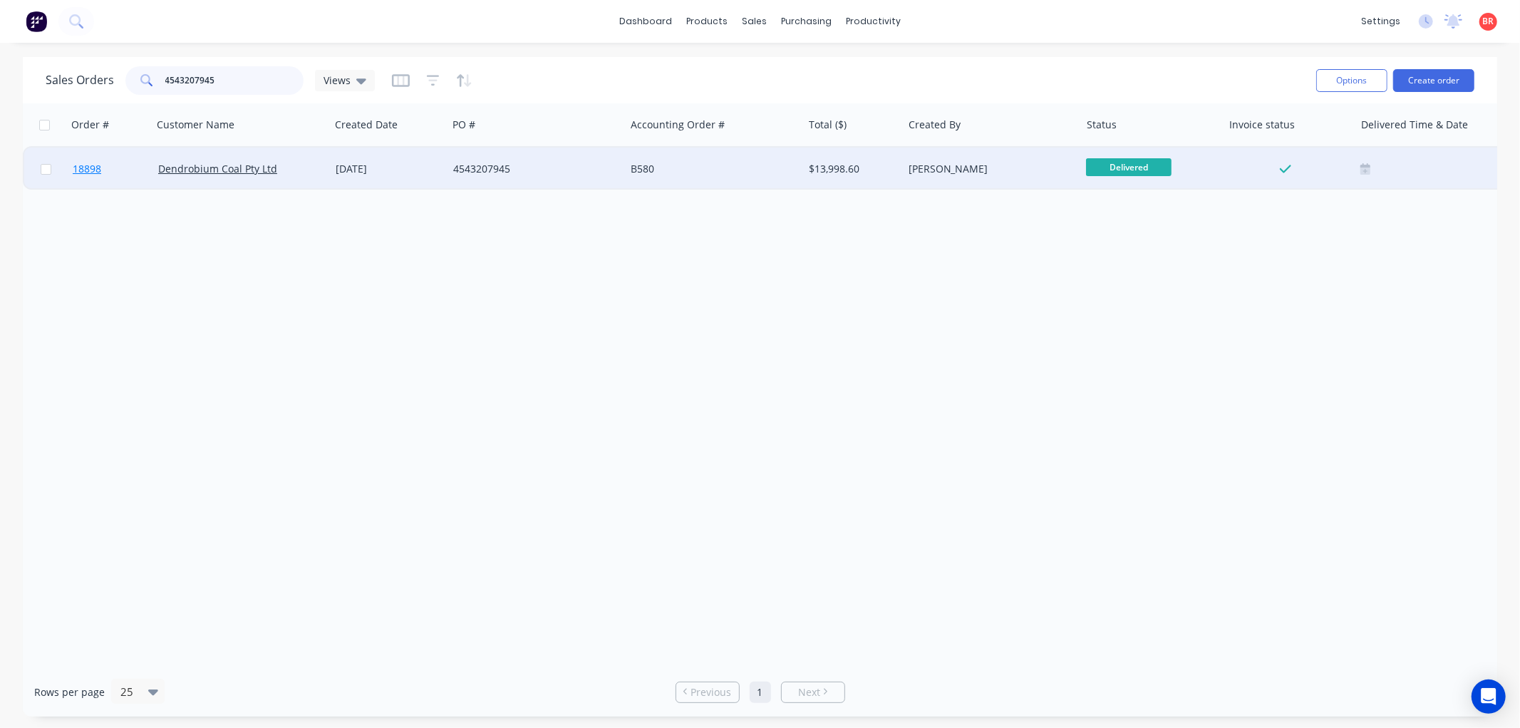
type input "4543207945"
click at [81, 166] on span "18898" at bounding box center [87, 169] width 29 height 14
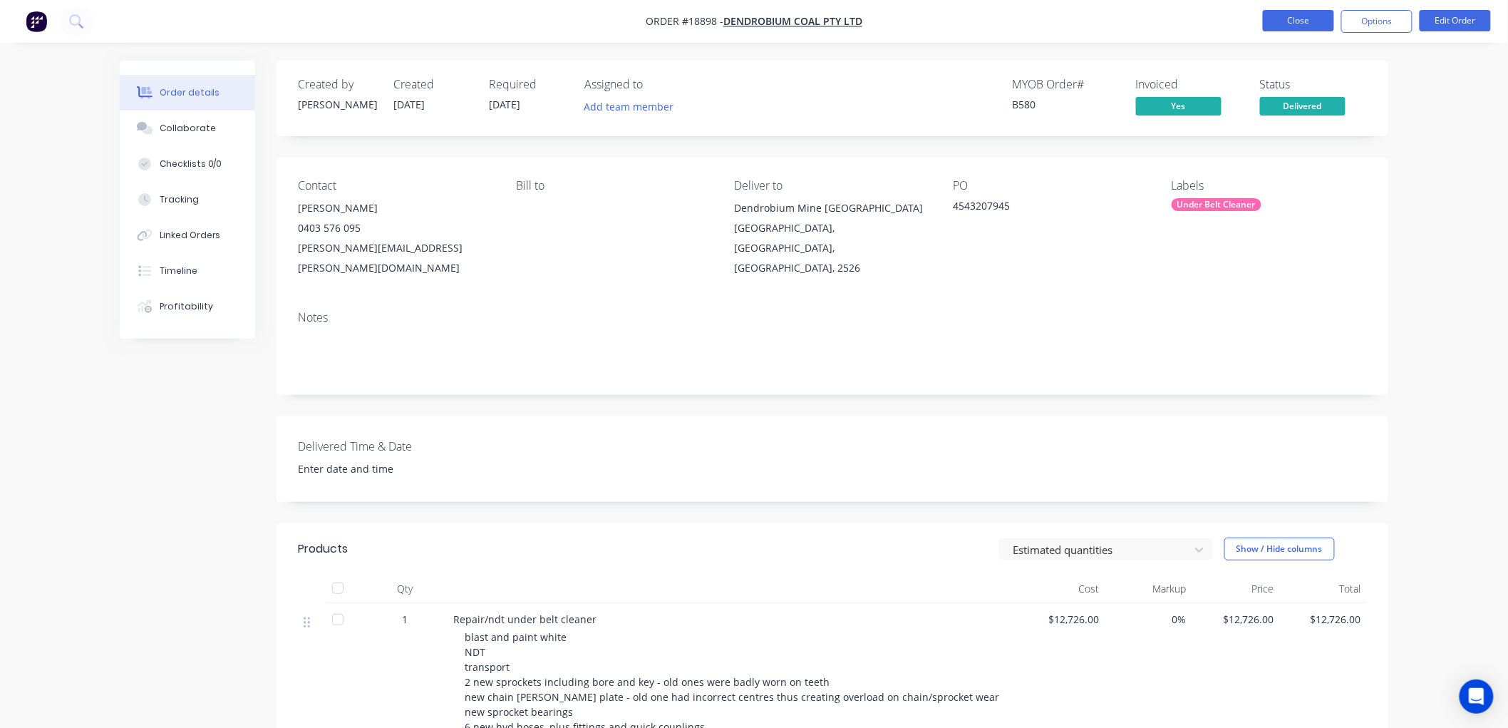
click at [1288, 11] on button "Close" at bounding box center [1298, 20] width 71 height 21
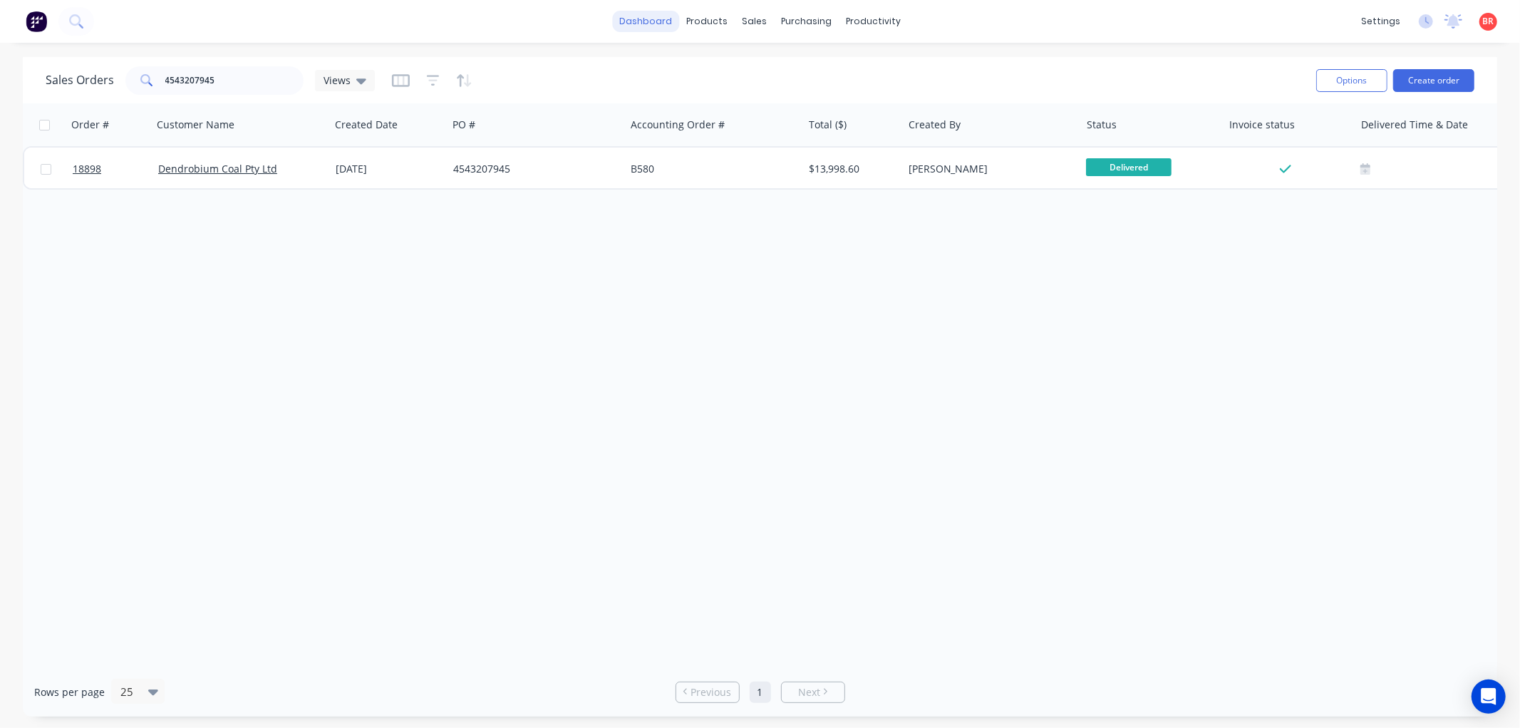
click at [653, 24] on link "dashboard" at bounding box center [645, 21] width 67 height 21
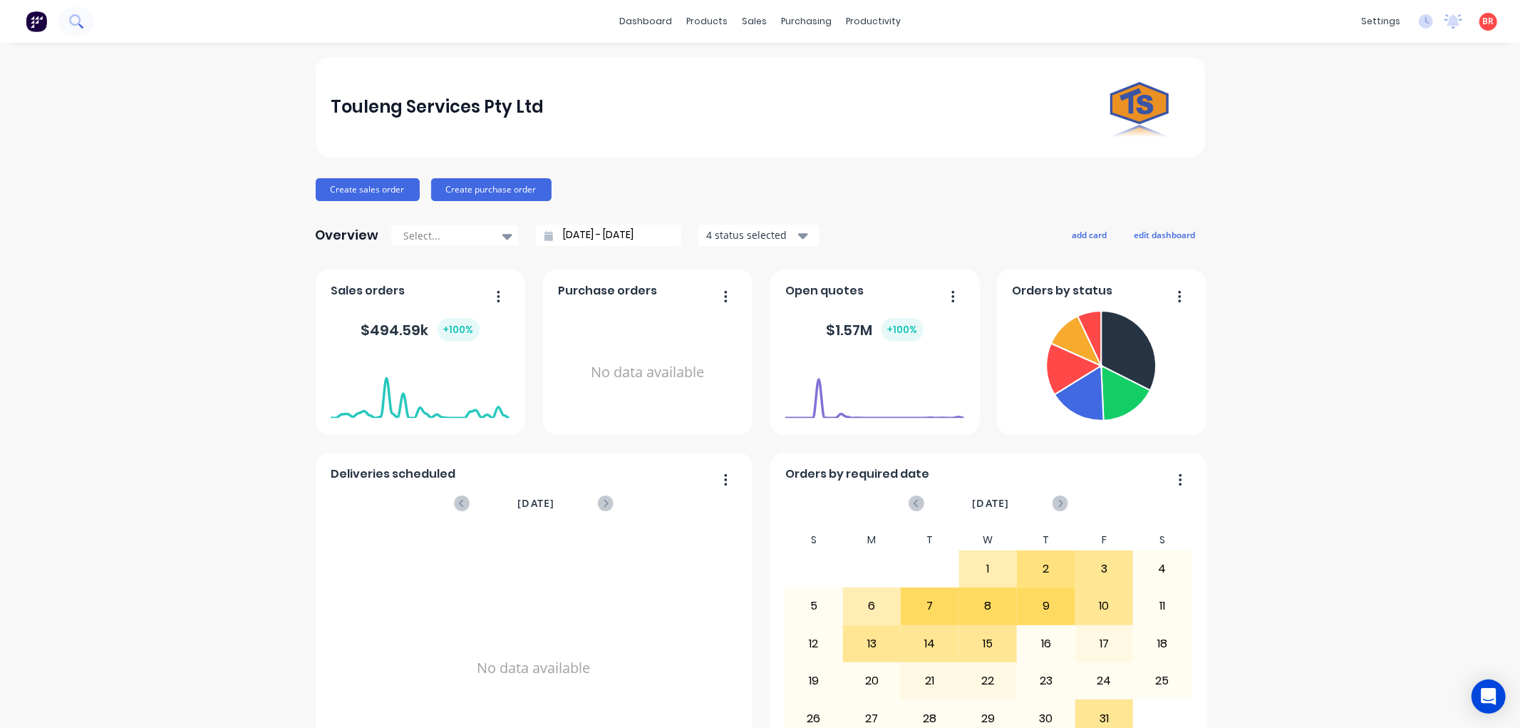
click at [78, 21] on icon at bounding box center [76, 21] width 14 height 14
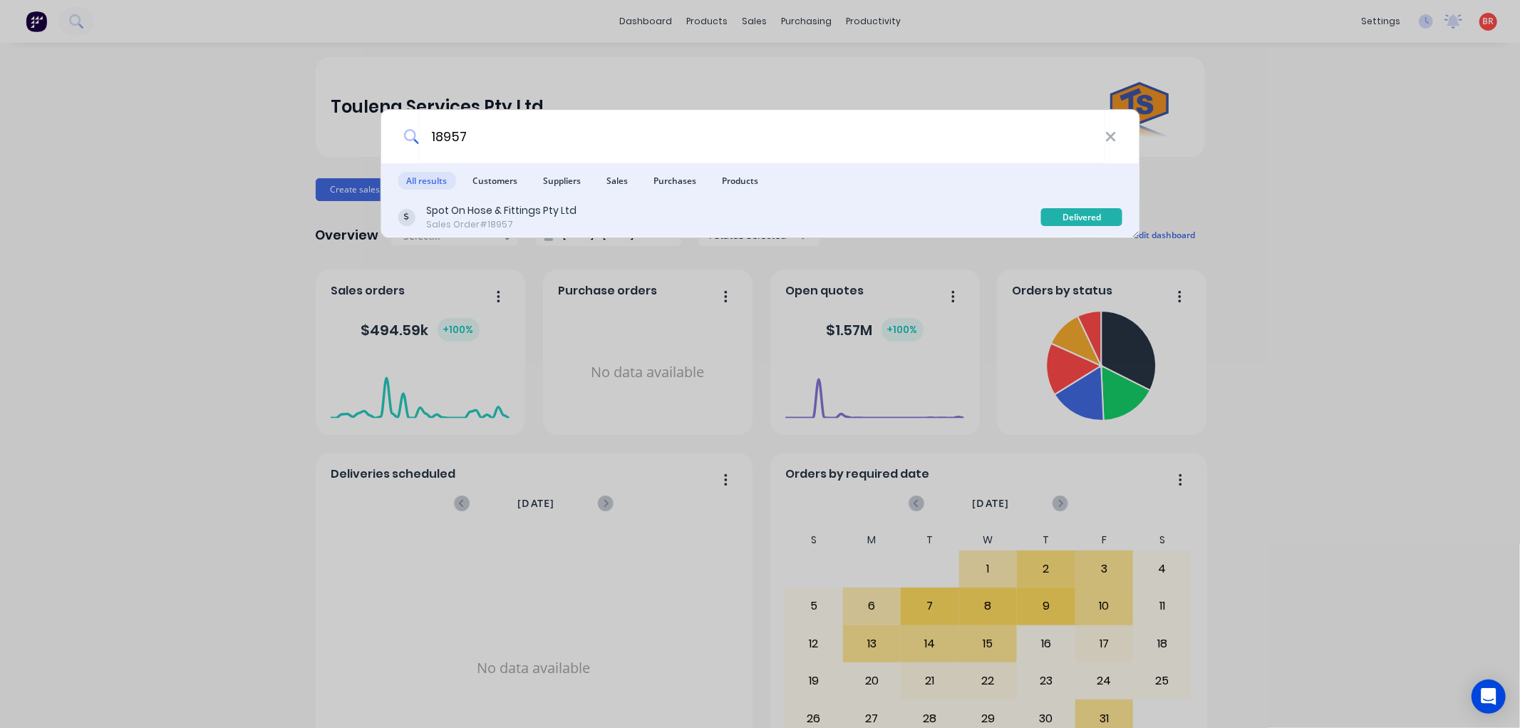
type input "18957"
click at [965, 222] on div "Spot On Hose & Fittings Pty Ltd Sales Order #18957" at bounding box center [720, 217] width 644 height 28
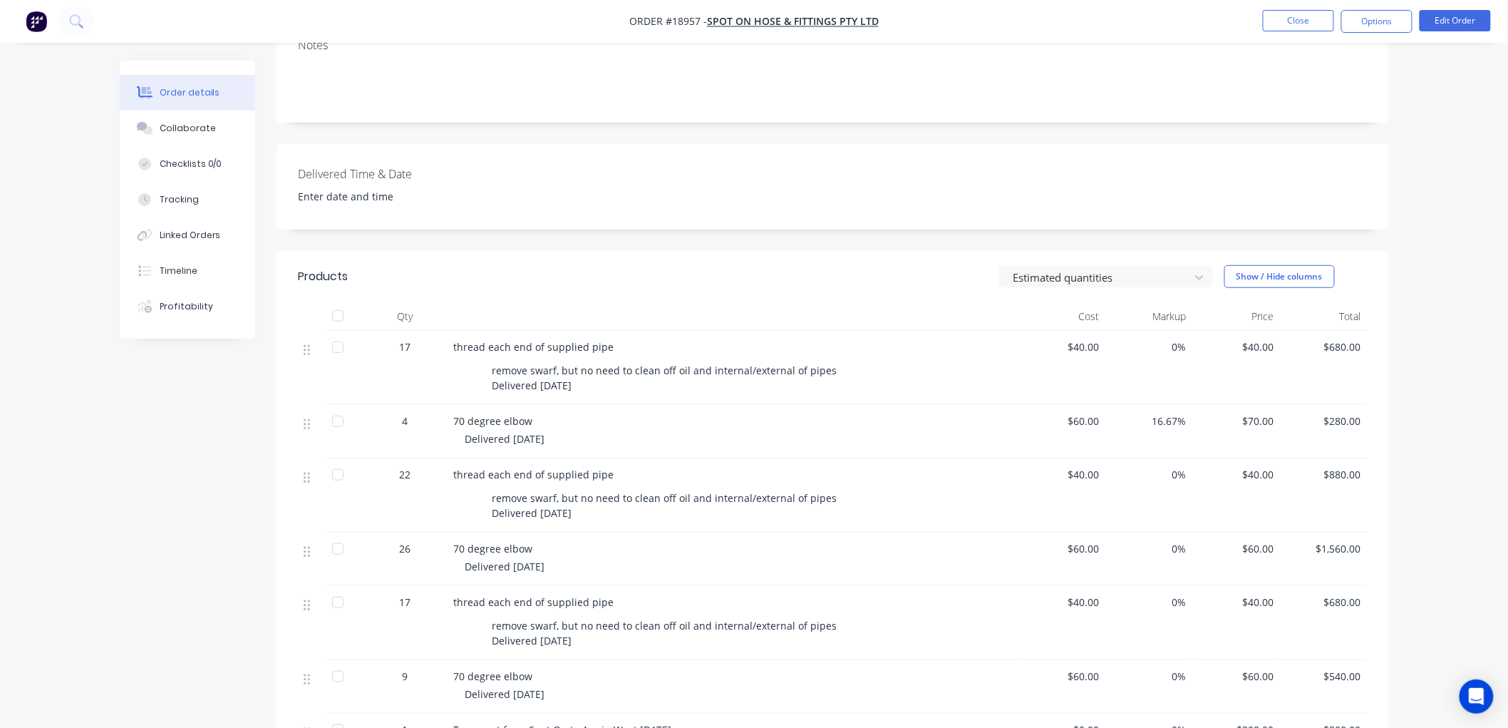
scroll to position [316, 0]
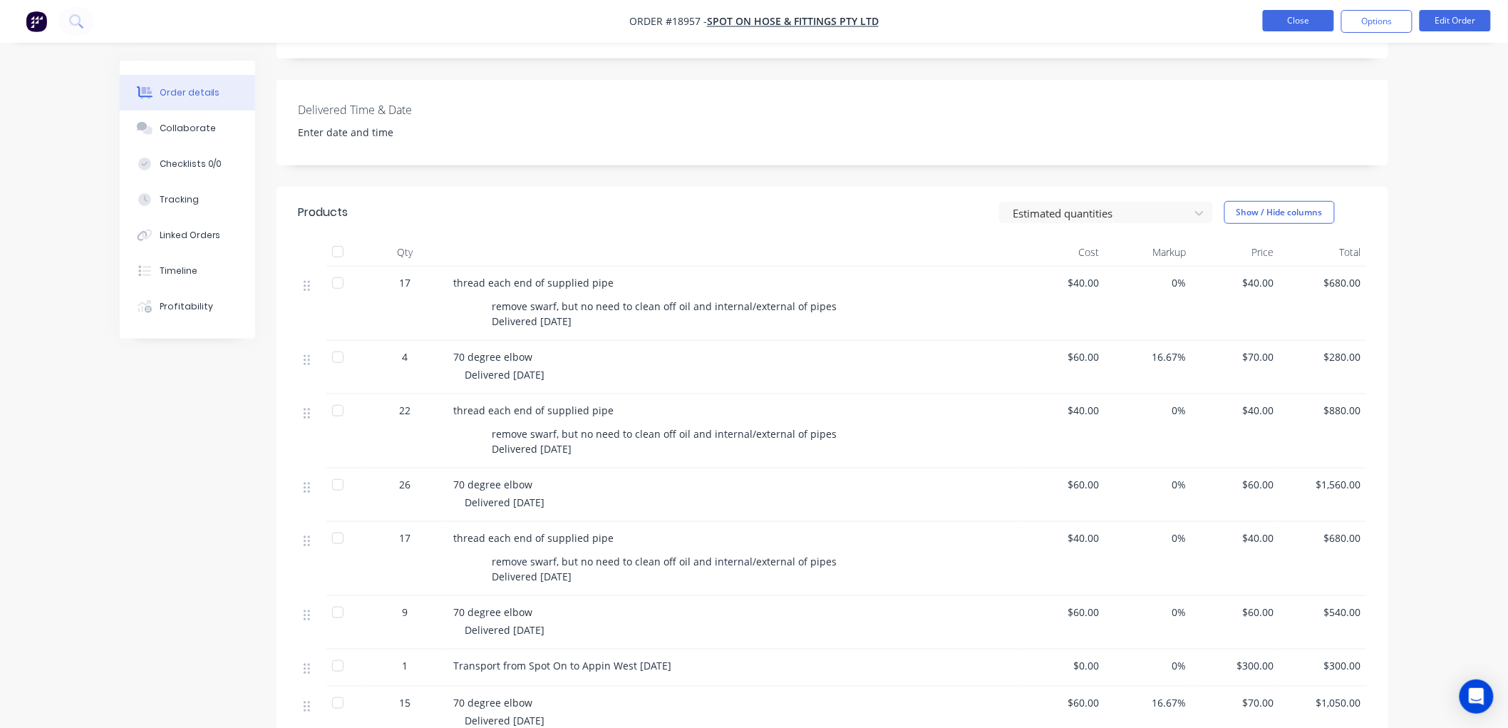
click at [1269, 14] on button "Close" at bounding box center [1298, 20] width 71 height 21
